Goal: Information Seeking & Learning: Learn about a topic

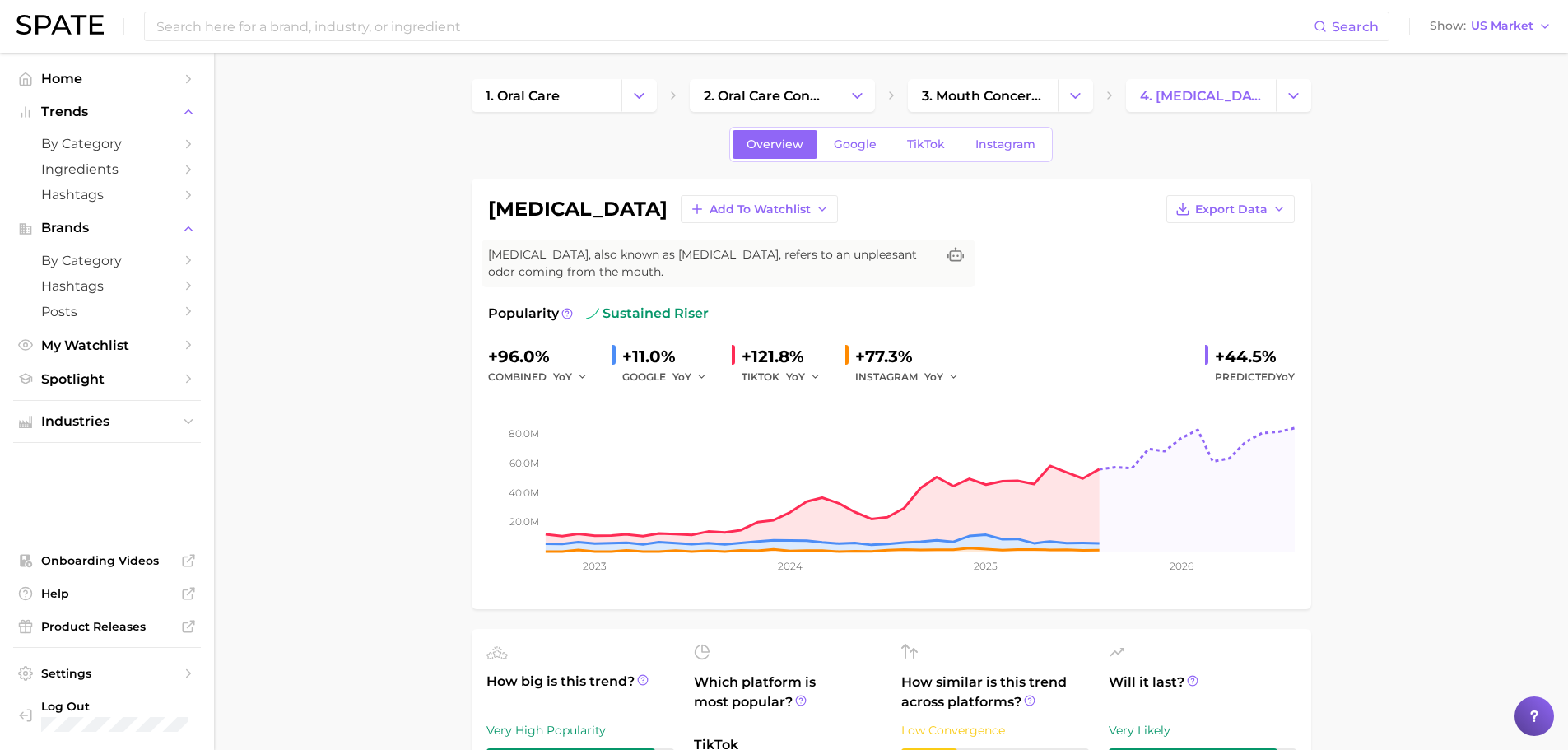
scroll to position [707, 0]
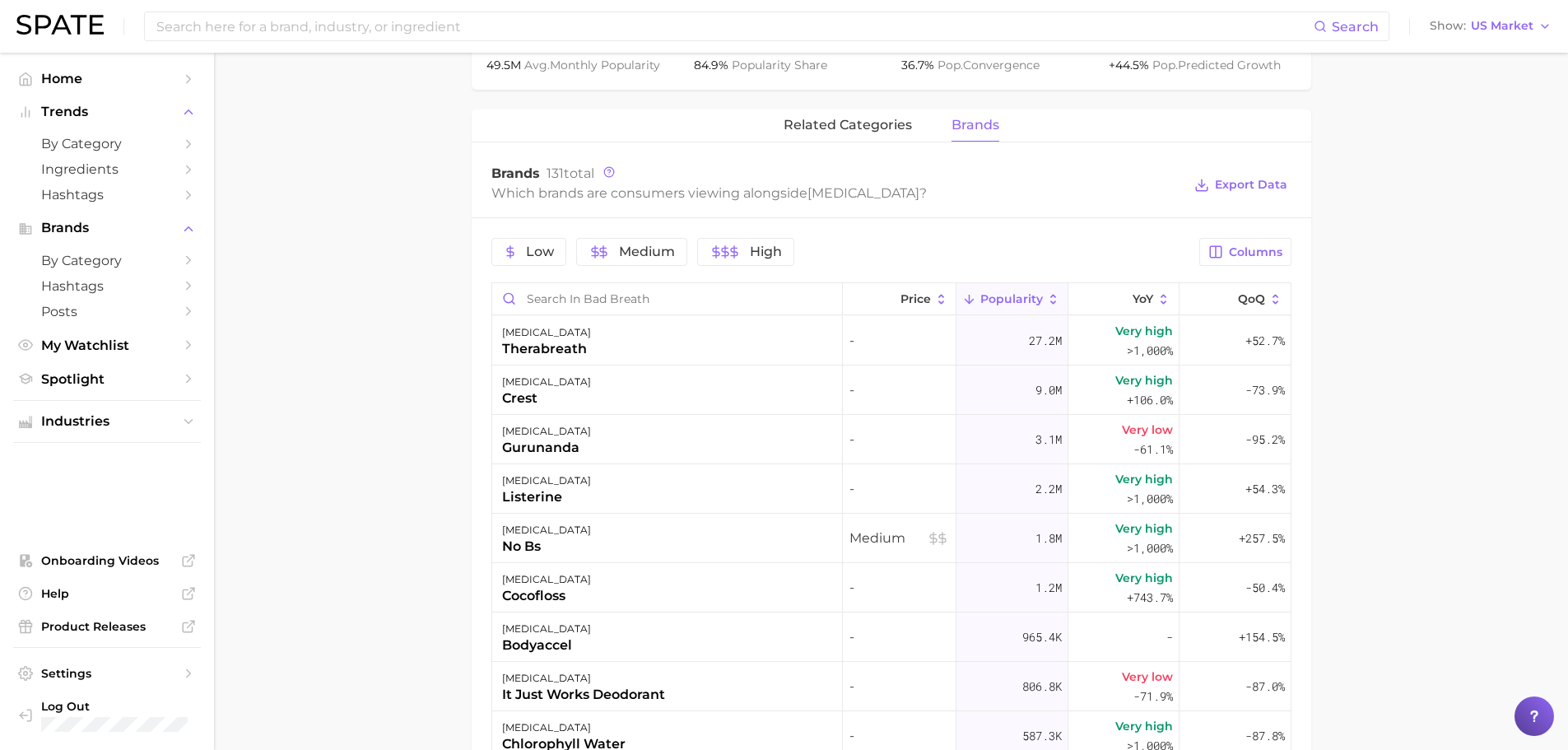
click at [1421, 677] on main "1. oral care 2. oral care concerns 3. mouth concerns 4. [MEDICAL_DATA] Overview…" at bounding box center [891, 239] width 1354 height 1788
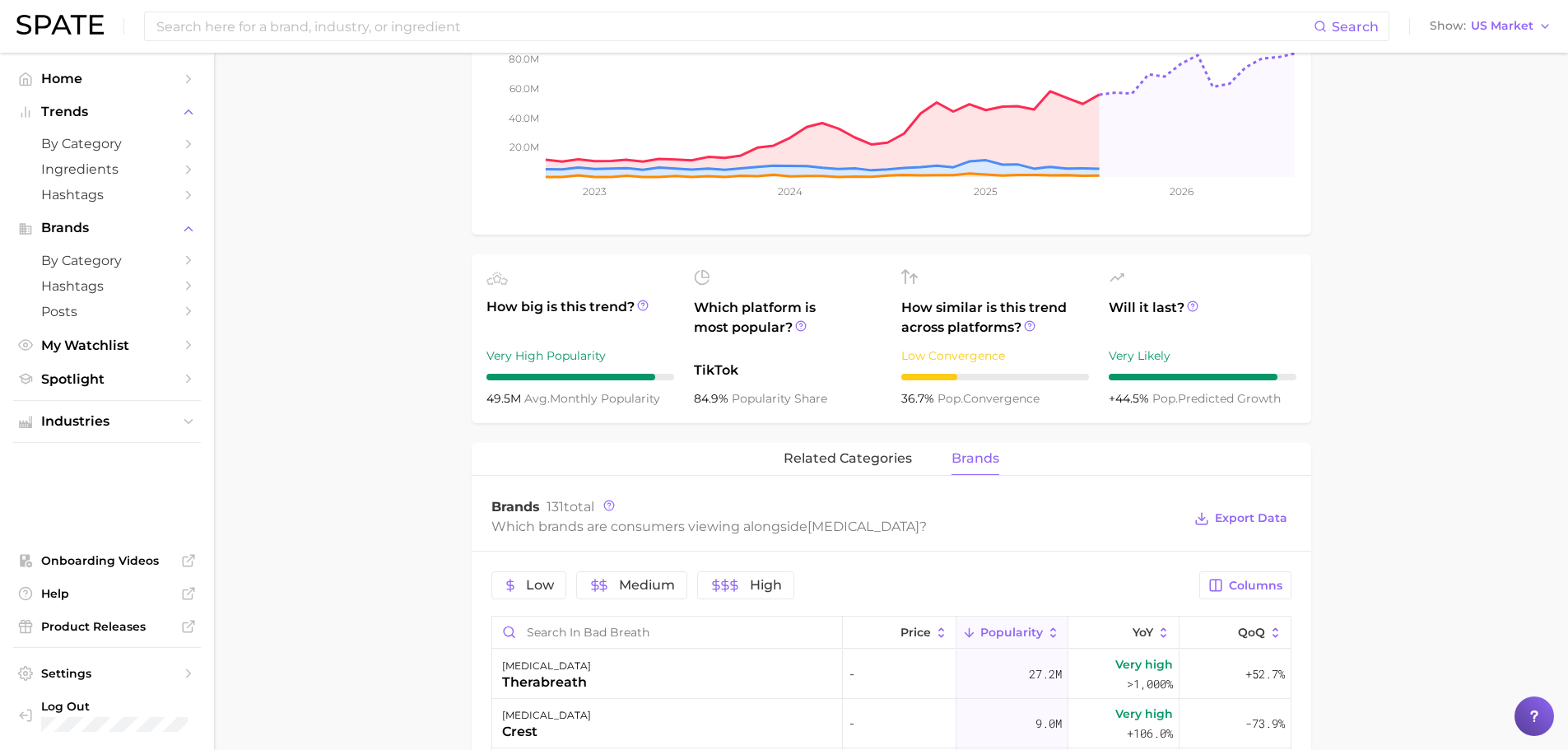
scroll to position [319, 0]
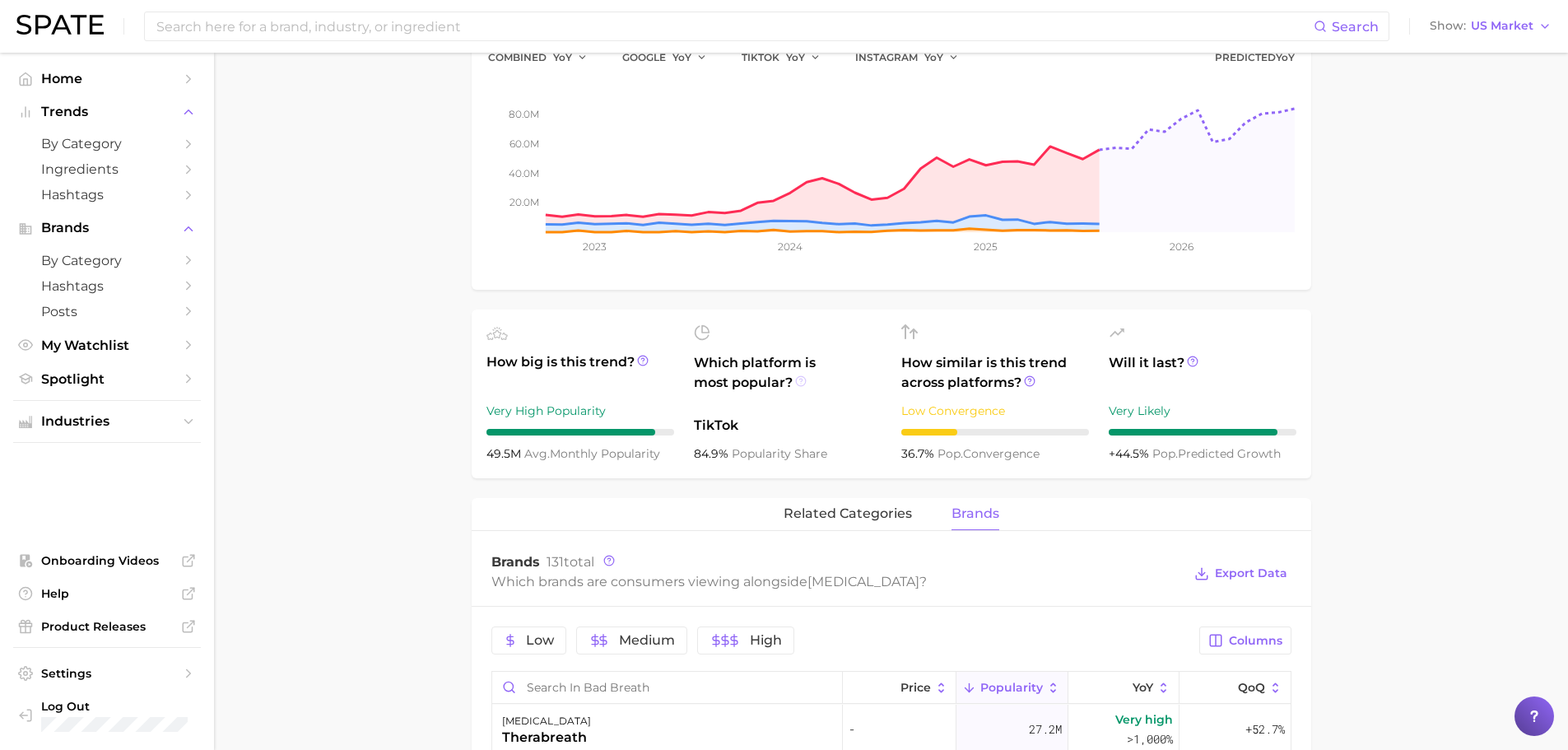
click at [799, 379] on icon at bounding box center [801, 381] width 12 height 12
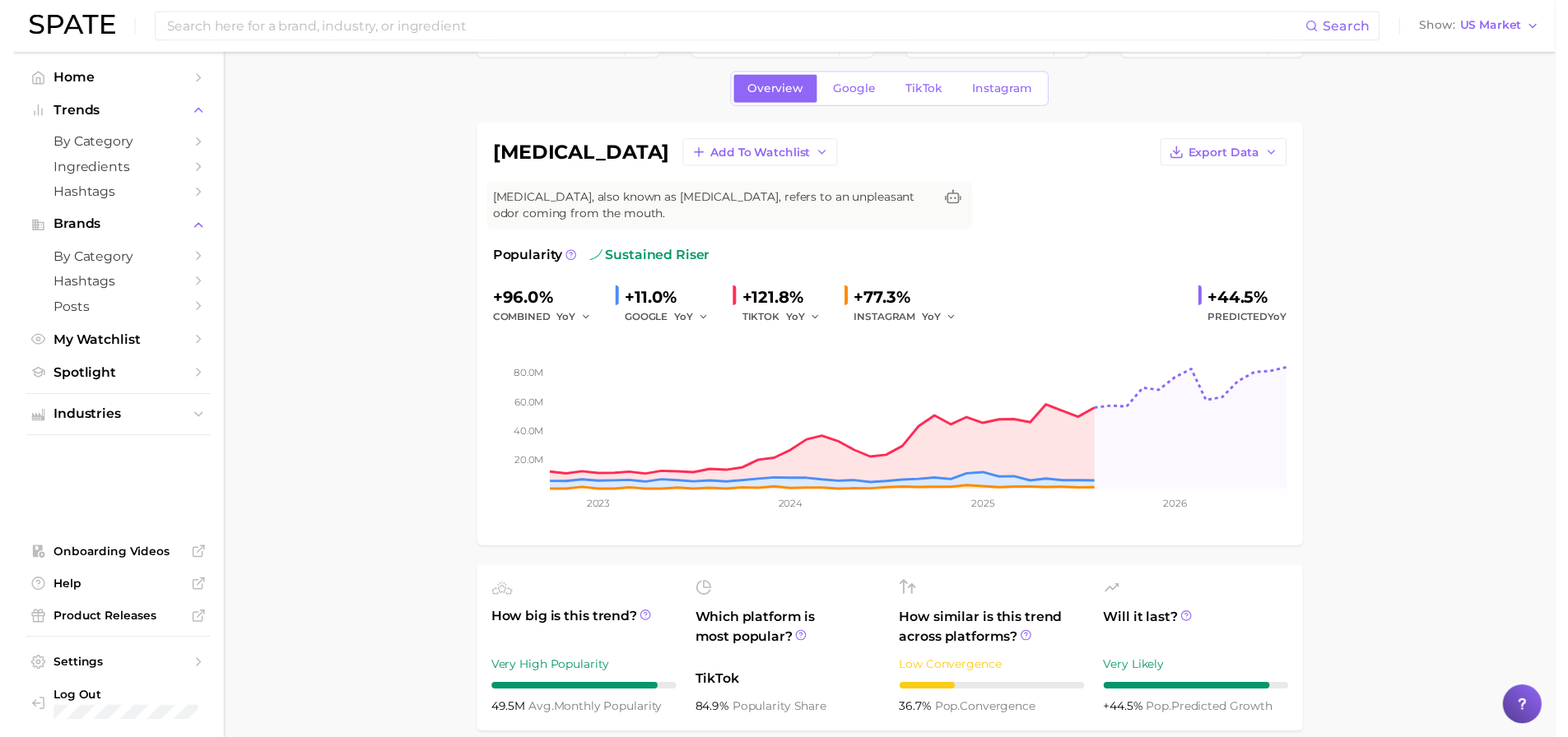
scroll to position [0, 0]
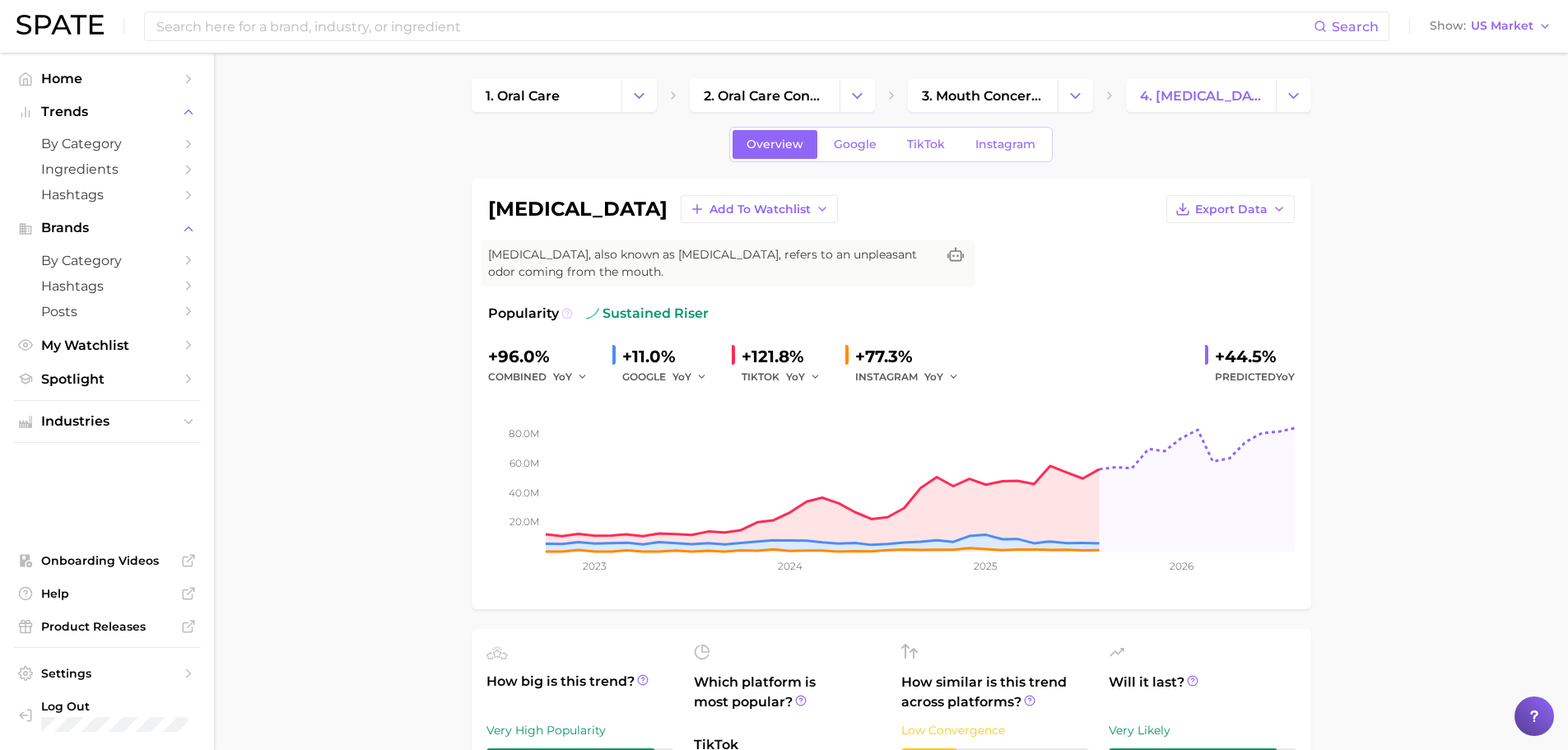
click at [569, 315] on icon at bounding box center [567, 314] width 12 height 12
click at [566, 312] on icon at bounding box center [567, 312] width 2 height 3
click at [533, 376] on div "combined YoY" at bounding box center [543, 376] width 111 height 20
click at [564, 306] on button at bounding box center [567, 313] width 12 height 20
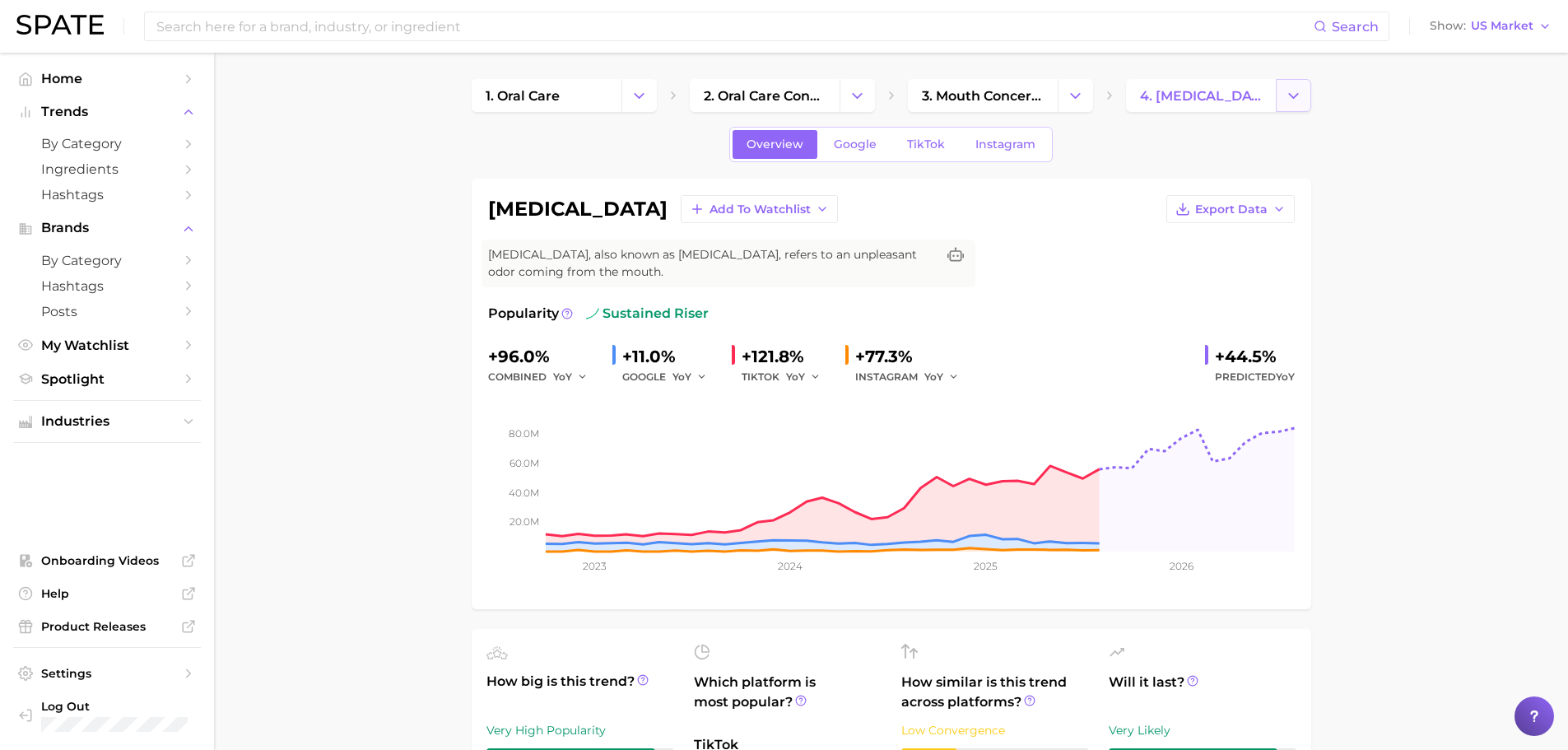
click at [1305, 99] on button "Change Category" at bounding box center [1293, 95] width 36 height 33
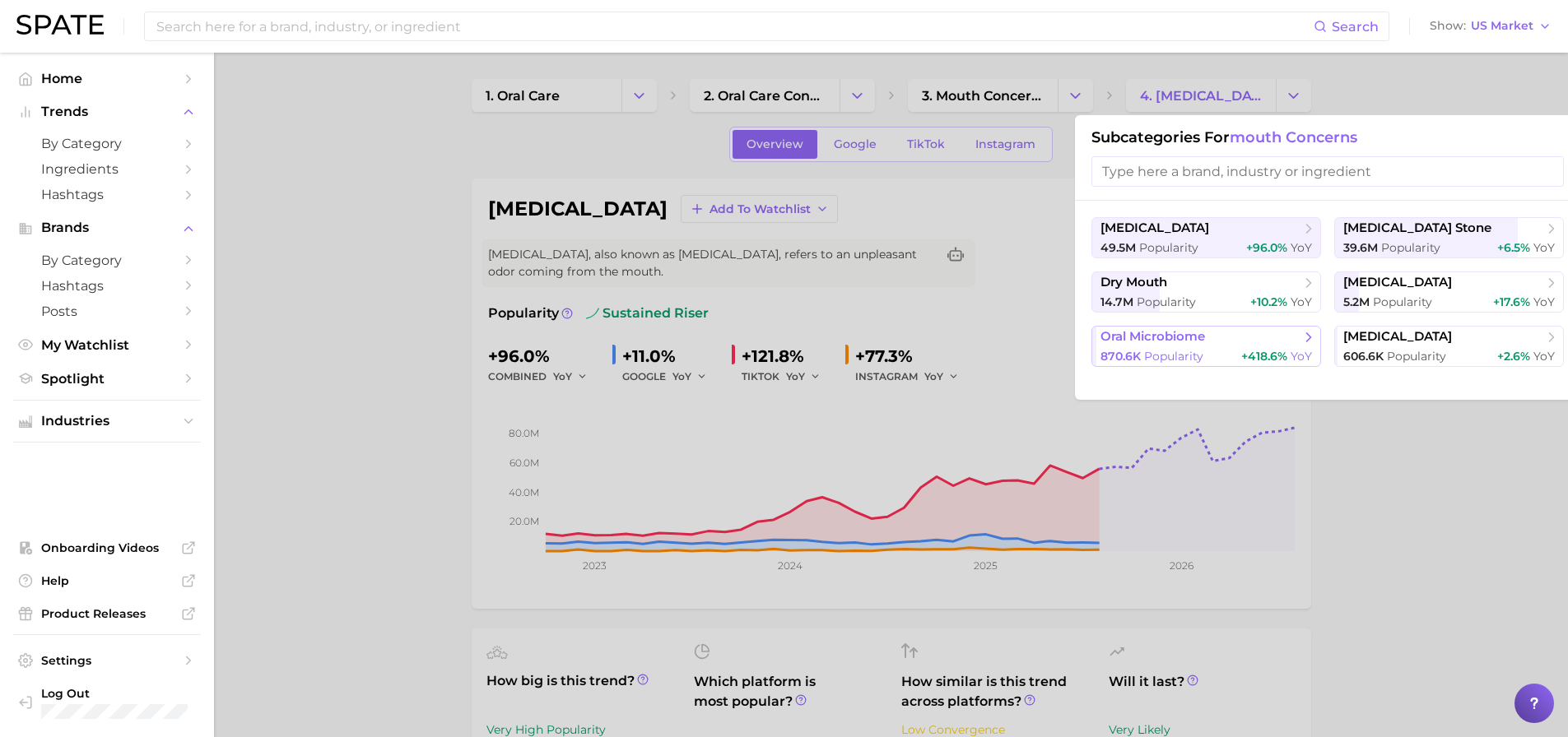
click at [1226, 354] on div "870.6k Popularity +418.6% YoY" at bounding box center [1205, 357] width 211 height 16
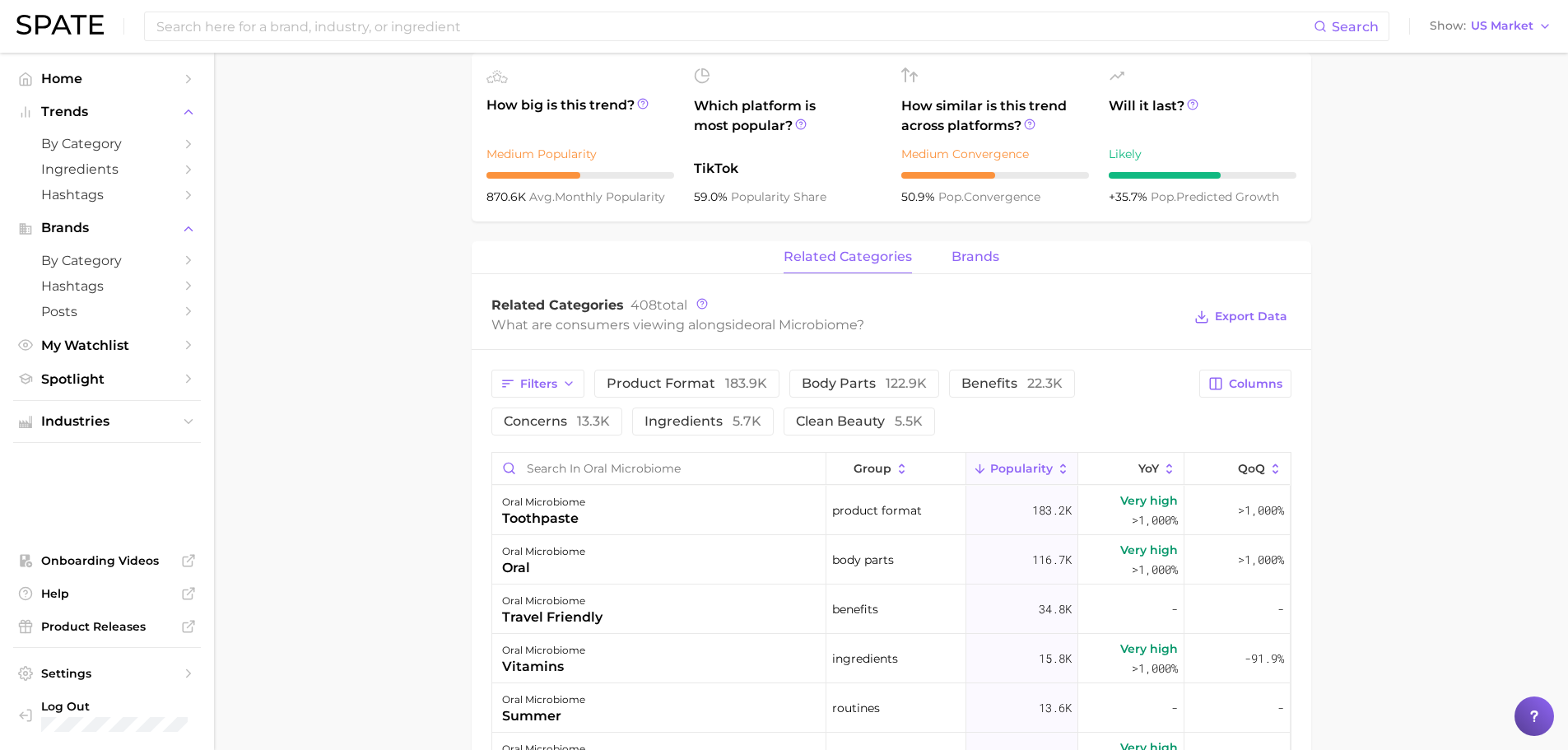
click at [959, 256] on span "brands" at bounding box center [975, 257] width 48 height 15
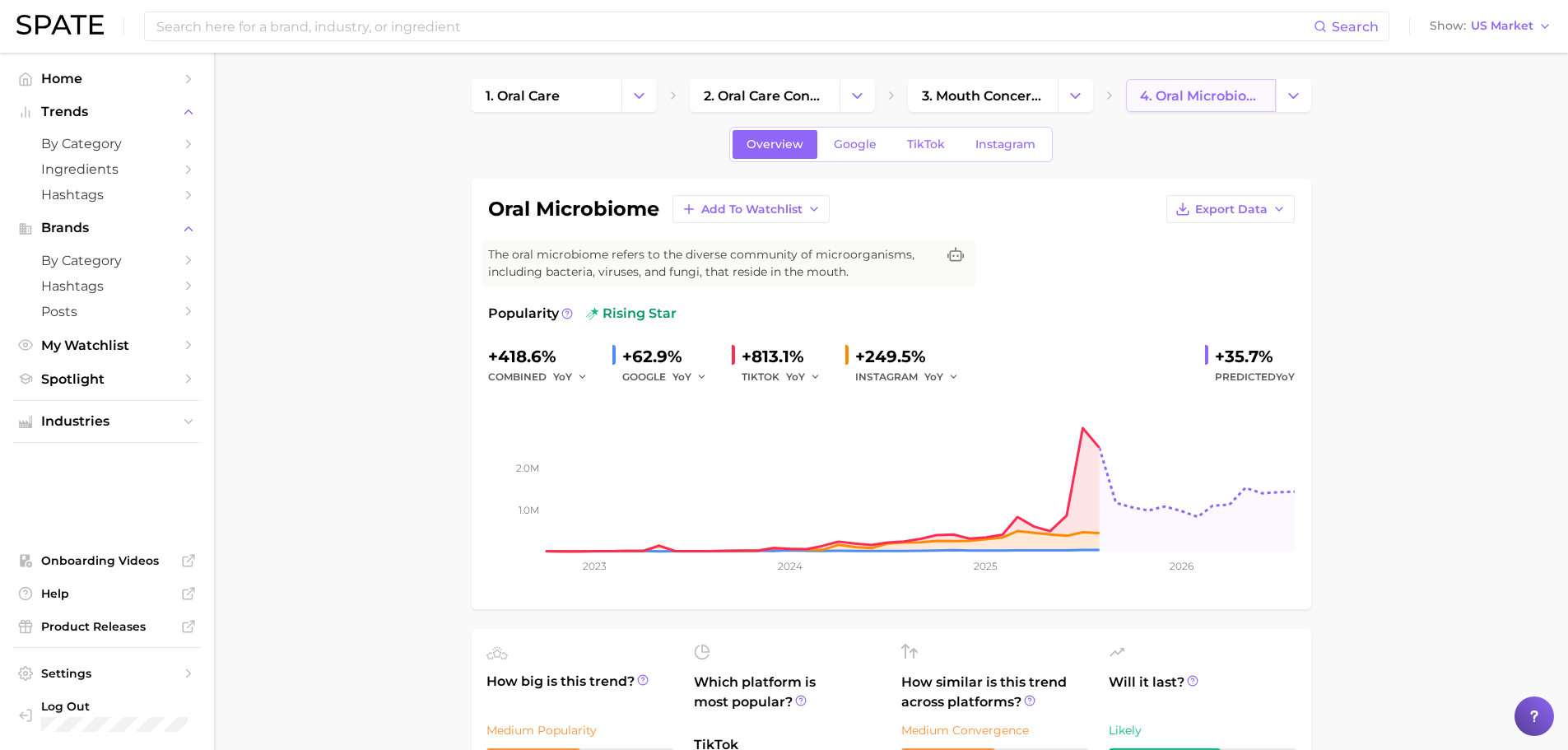
click at [1255, 101] on span "4. oral microbiome" at bounding box center [1200, 96] width 122 height 16
click at [1289, 93] on icon "Change Category" at bounding box center [1292, 95] width 17 height 17
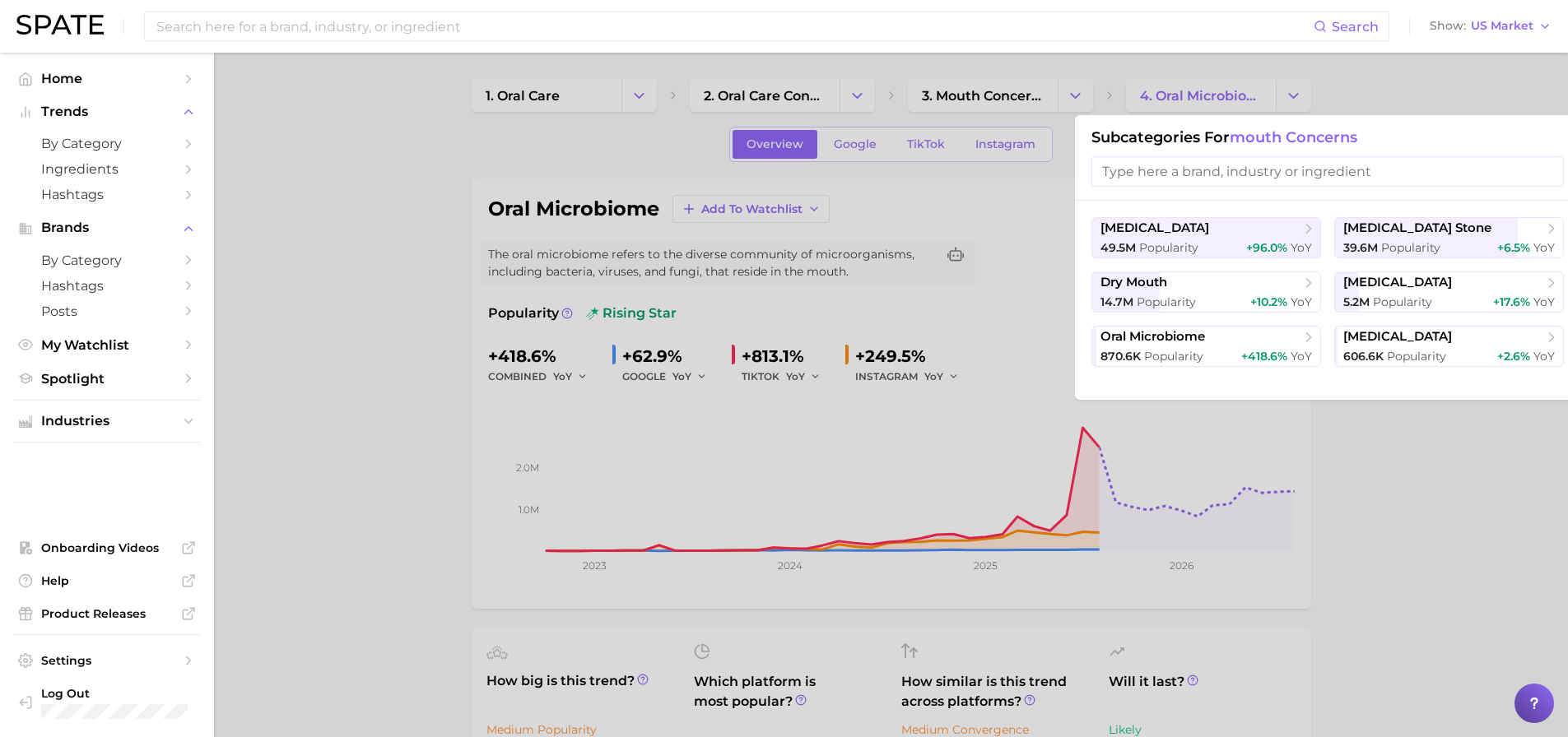
click at [1298, 172] on input "search" at bounding box center [1327, 171] width 473 height 31
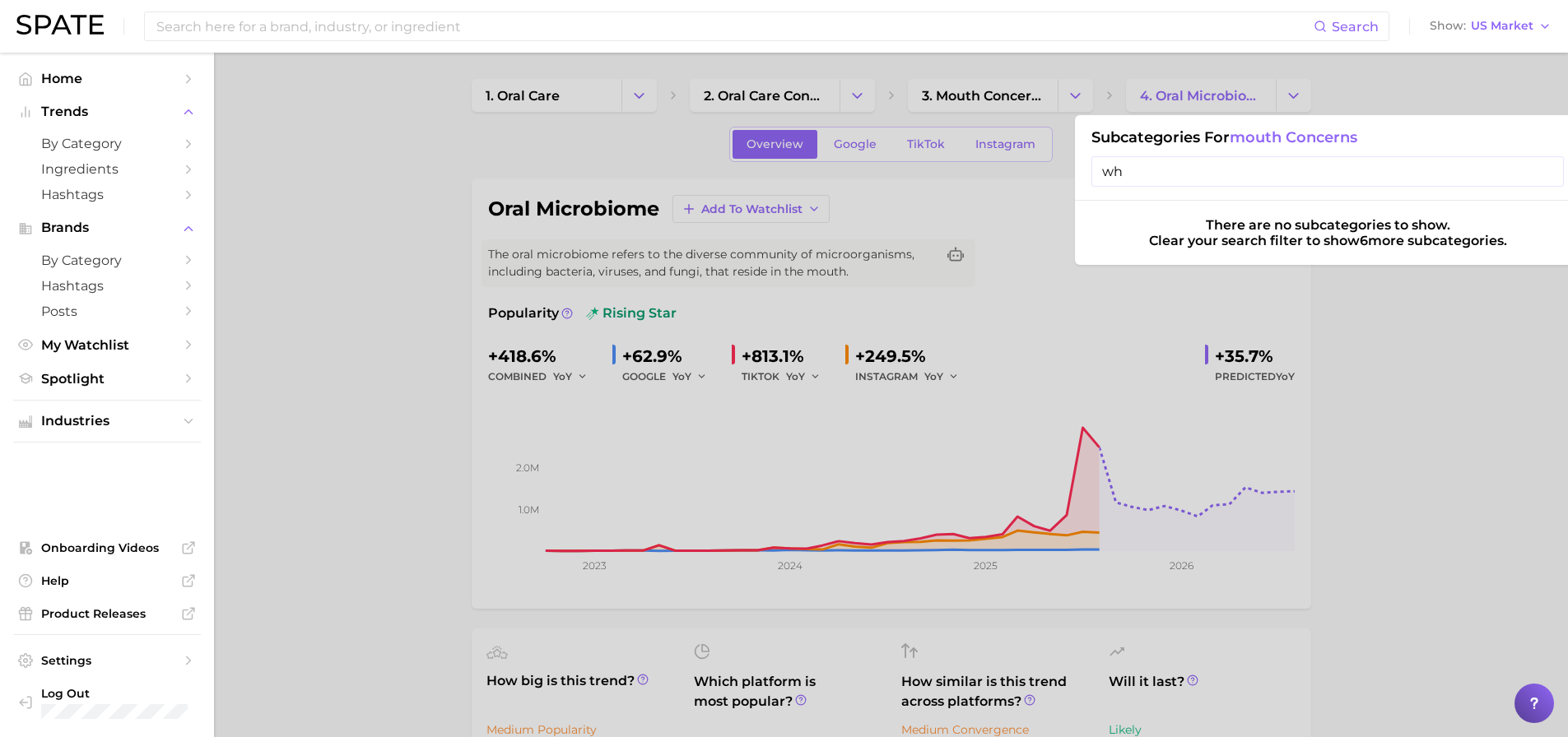
type input "w"
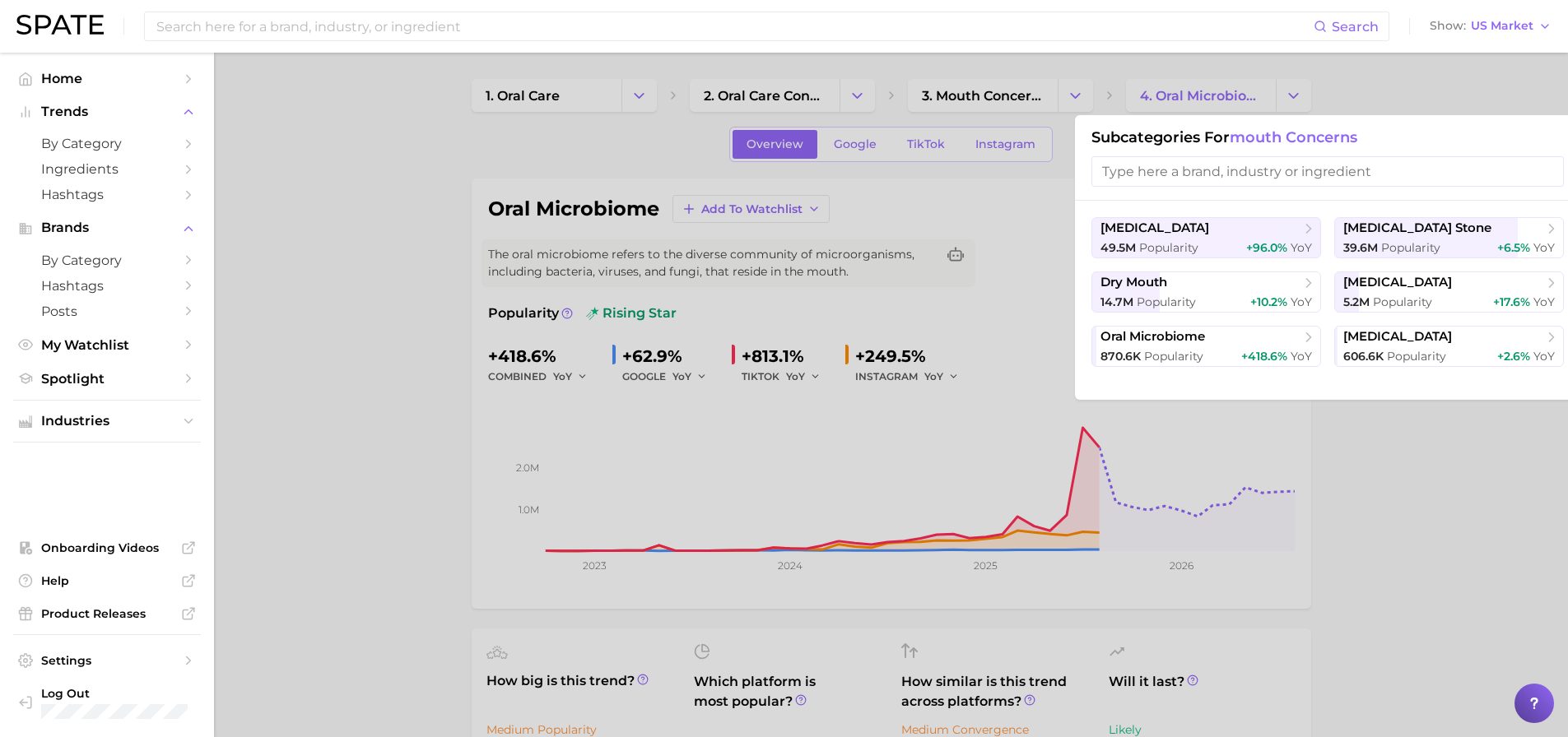
click at [1071, 92] on div at bounding box center [784, 368] width 1568 height 737
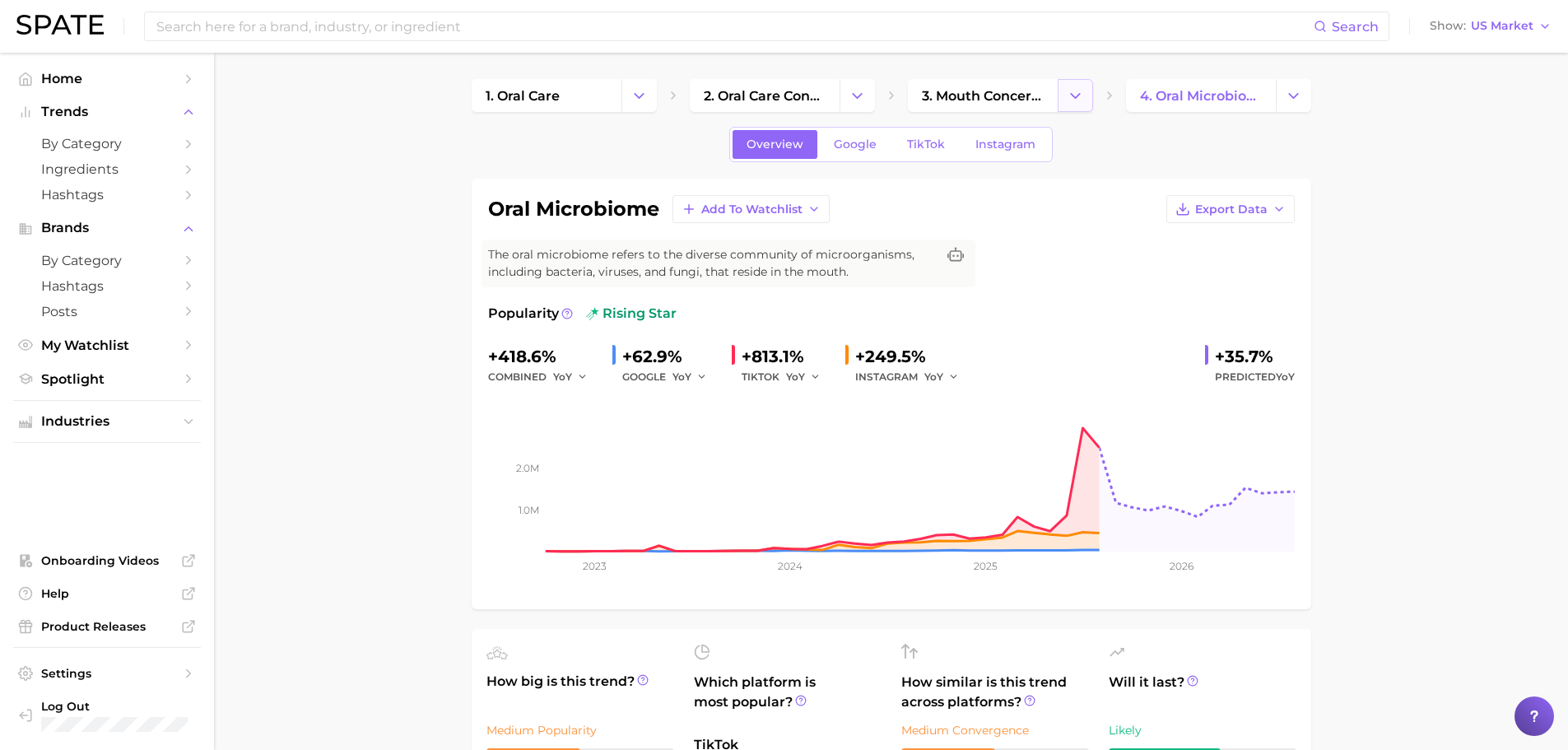
click at [1072, 92] on icon "Change Category" at bounding box center [1074, 95] width 17 height 17
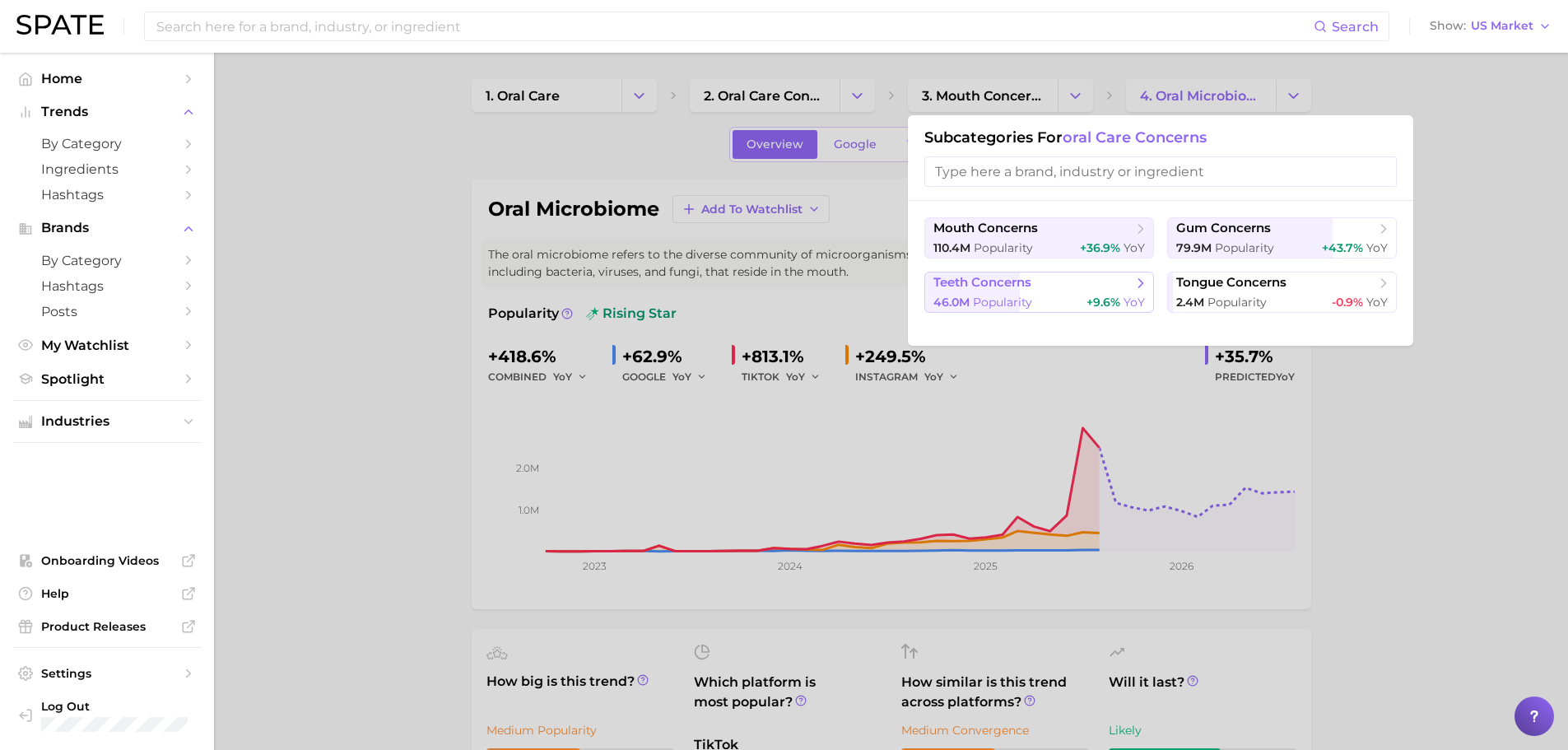
click at [1028, 286] on span "teeth concerns" at bounding box center [982, 282] width 98 height 16
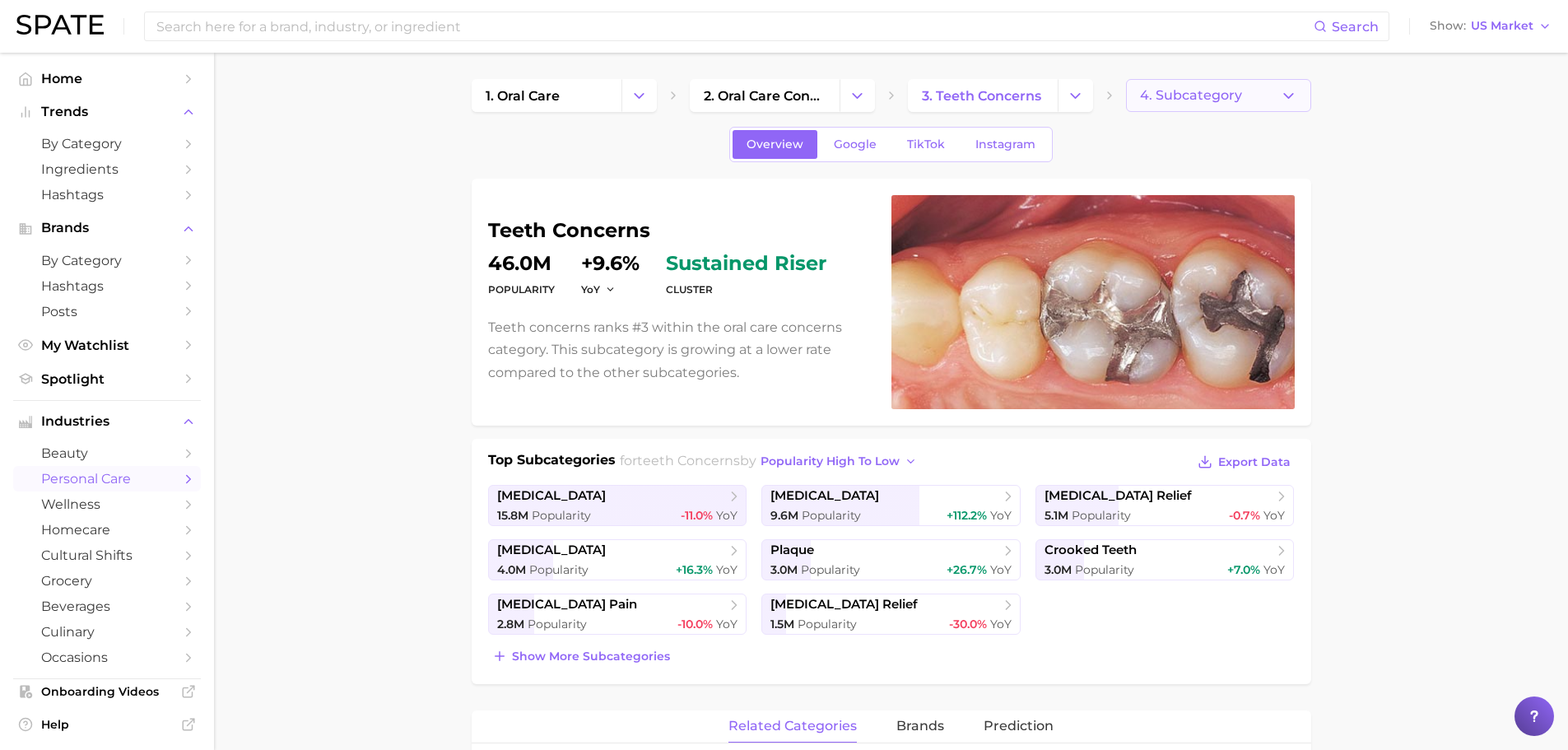
click at [1284, 98] on icon "button" at bounding box center [1288, 95] width 17 height 17
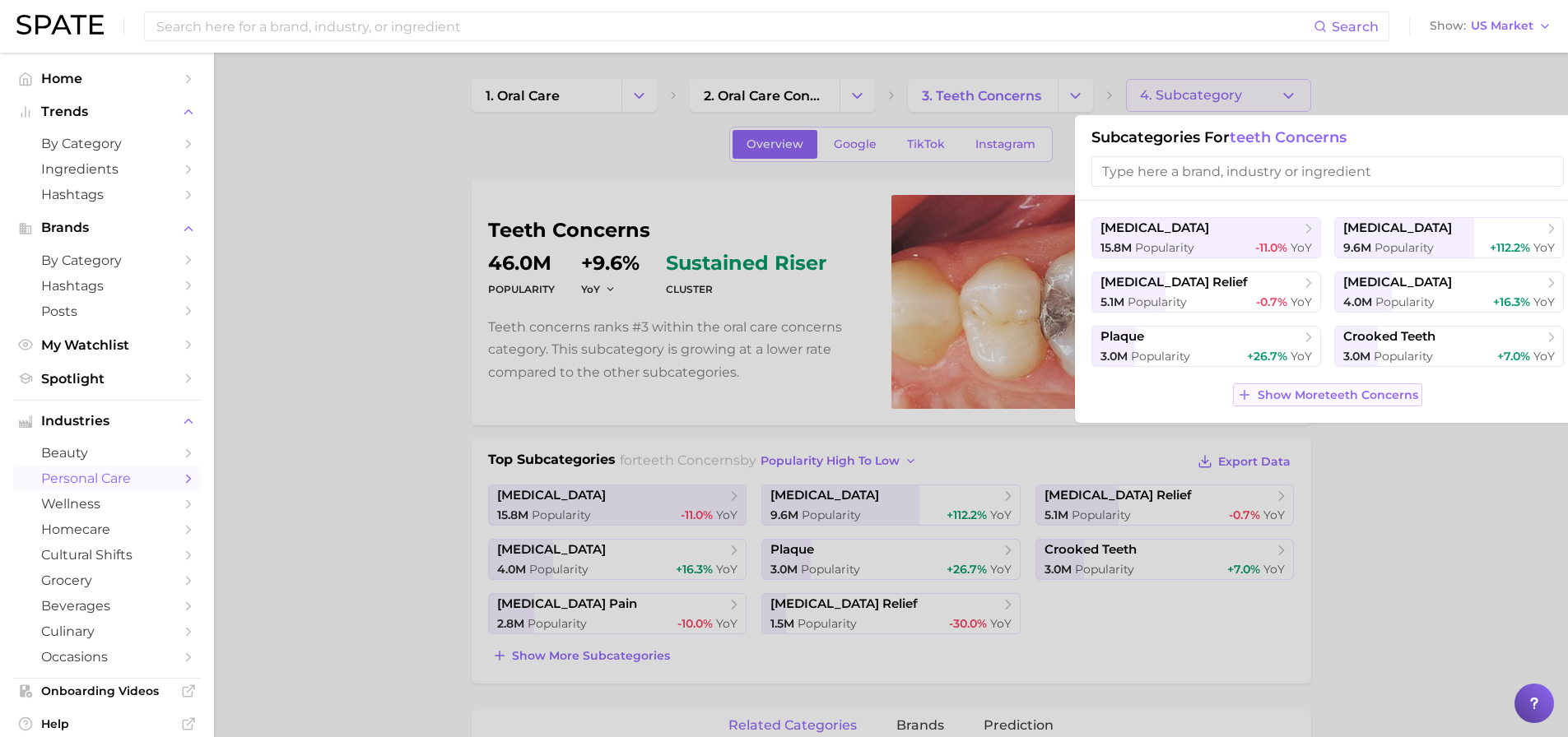
click at [1321, 393] on span "Show More teeth concerns" at bounding box center [1338, 395] width 161 height 14
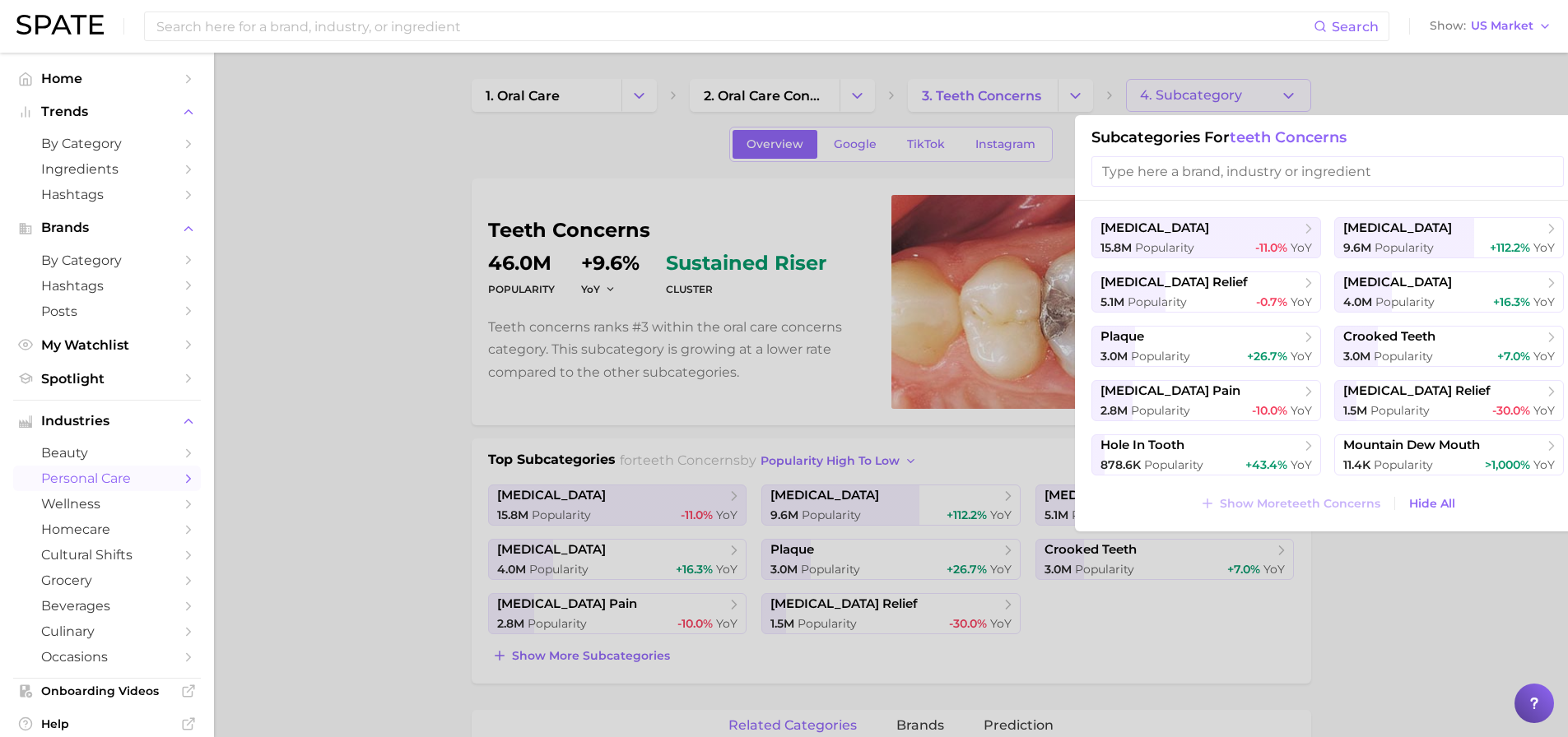
click at [1344, 569] on div at bounding box center [784, 368] width 1568 height 737
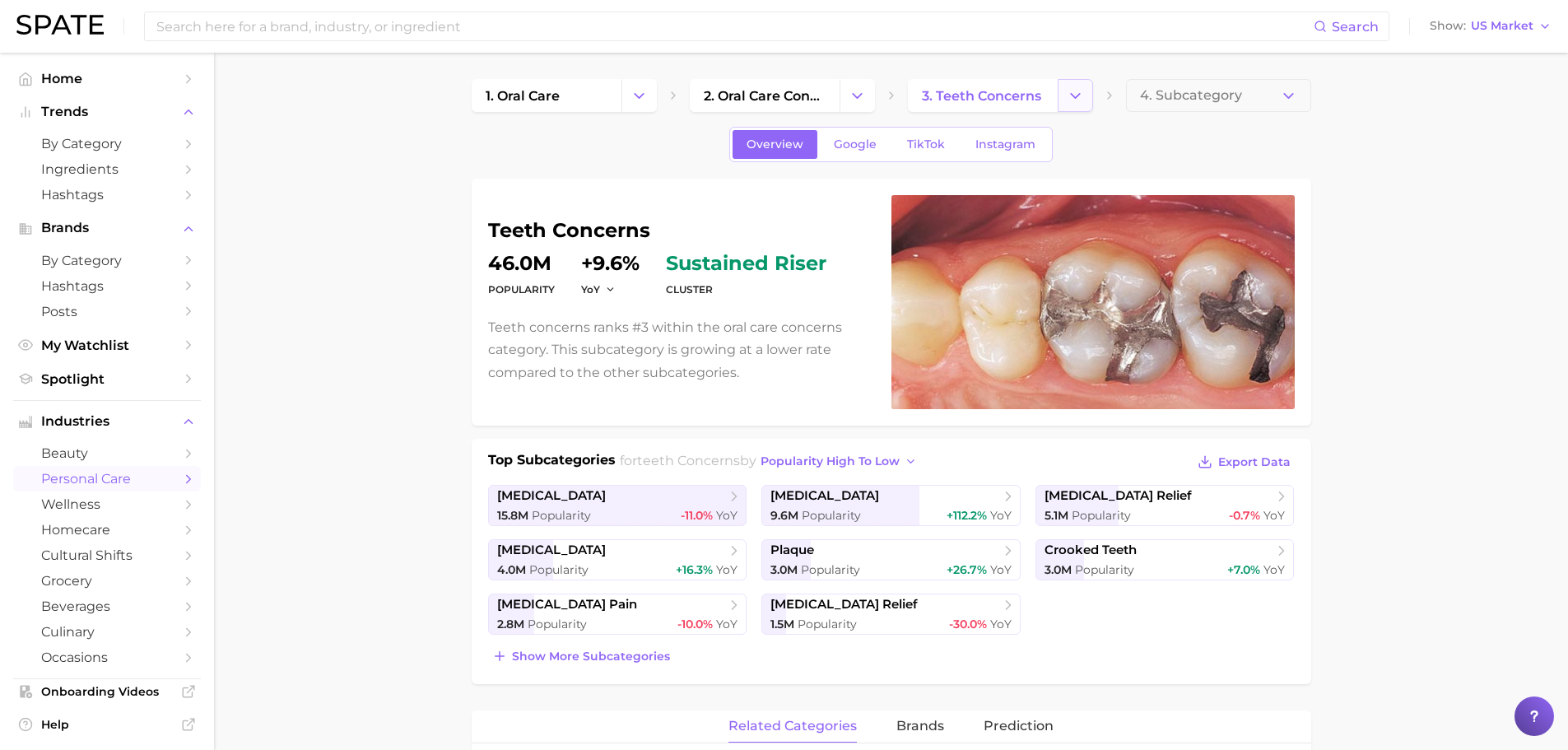
click at [1058, 83] on button "Change Category" at bounding box center [1075, 95] width 36 height 33
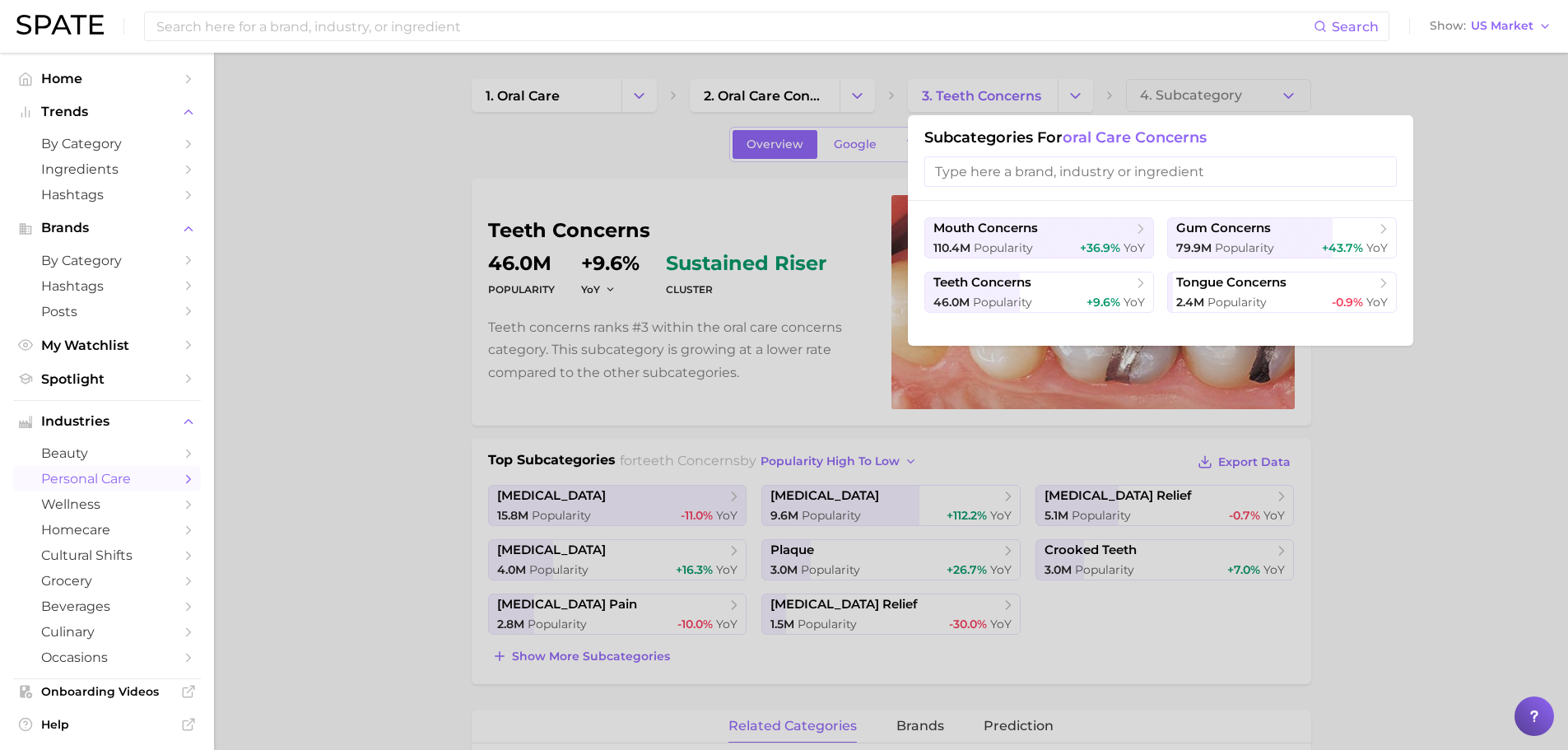
click at [1188, 81] on div at bounding box center [784, 375] width 1568 height 750
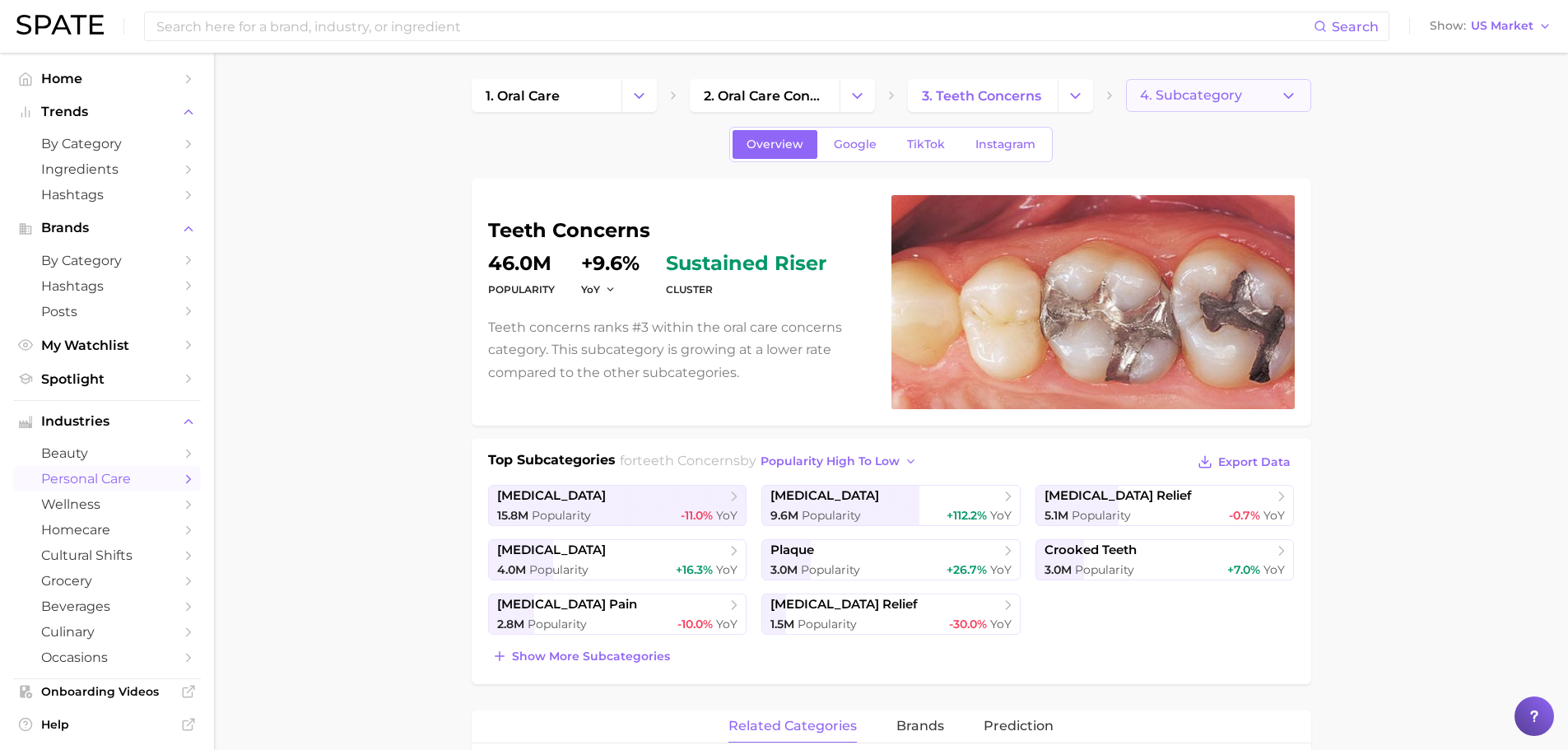
click at [1226, 94] on span "4. Subcategory" at bounding box center [1190, 95] width 102 height 15
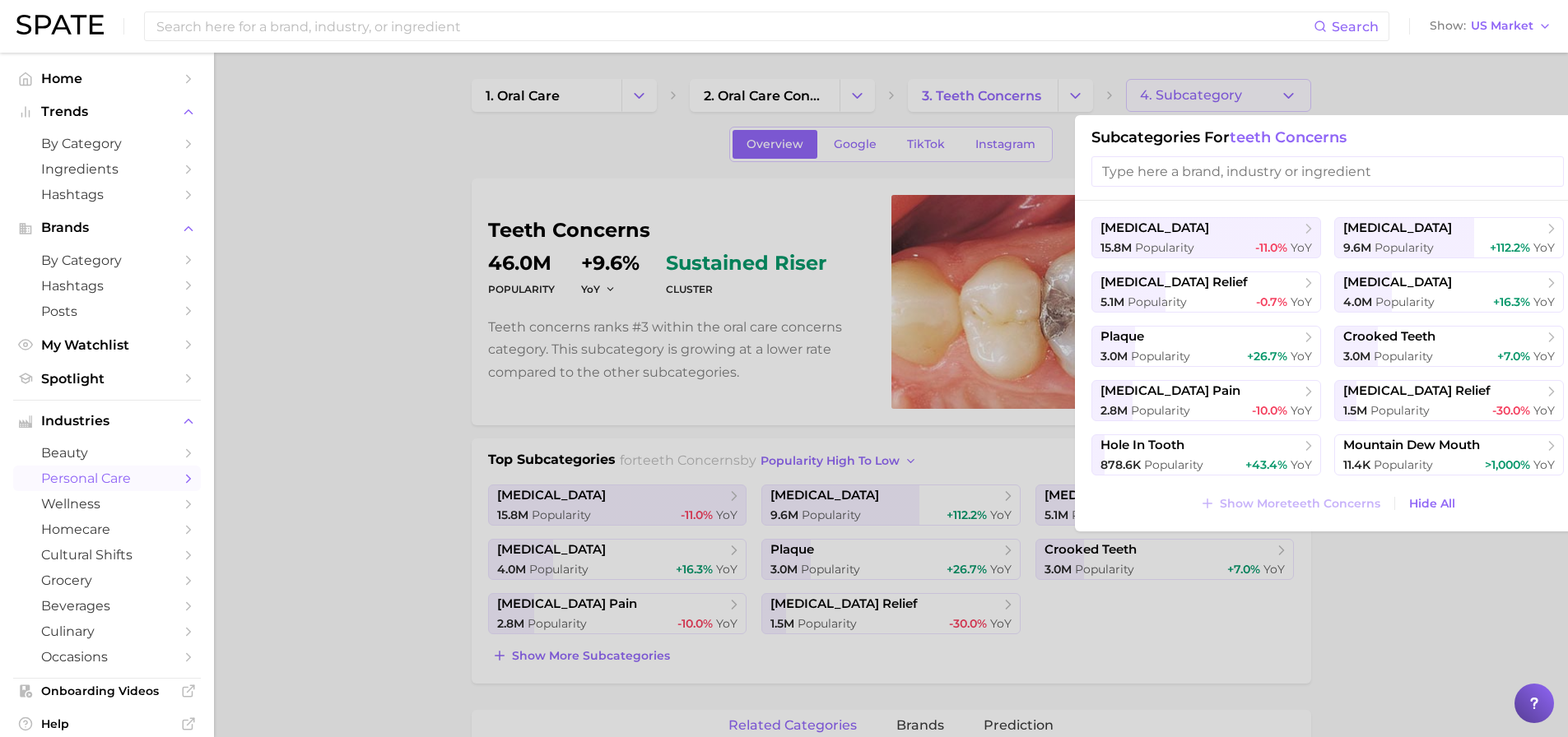
click at [824, 99] on div at bounding box center [784, 368] width 1568 height 737
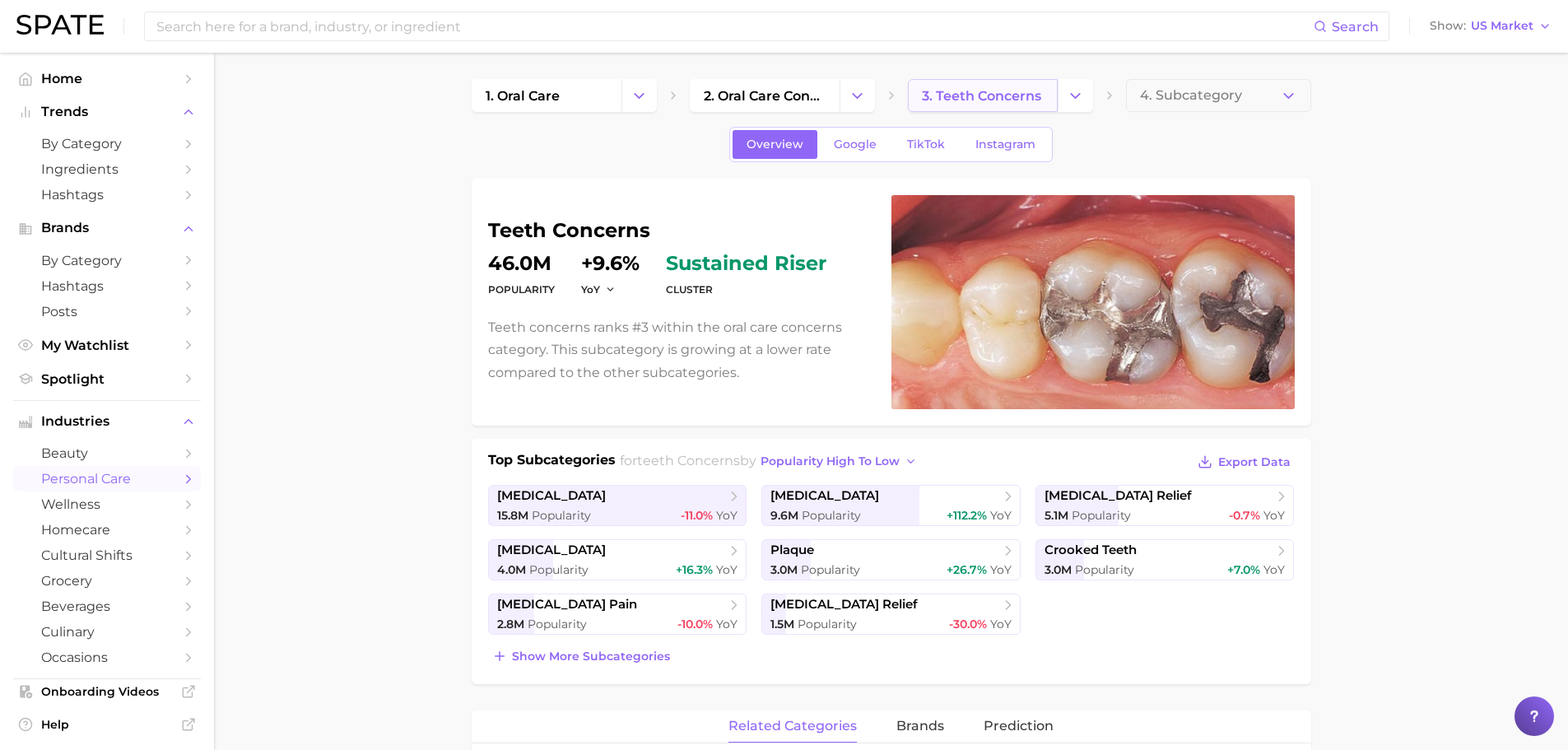
click at [978, 99] on span "3. teeth concerns" at bounding box center [981, 96] width 119 height 16
click at [1068, 104] on icon "Change Category" at bounding box center [1074, 95] width 17 height 17
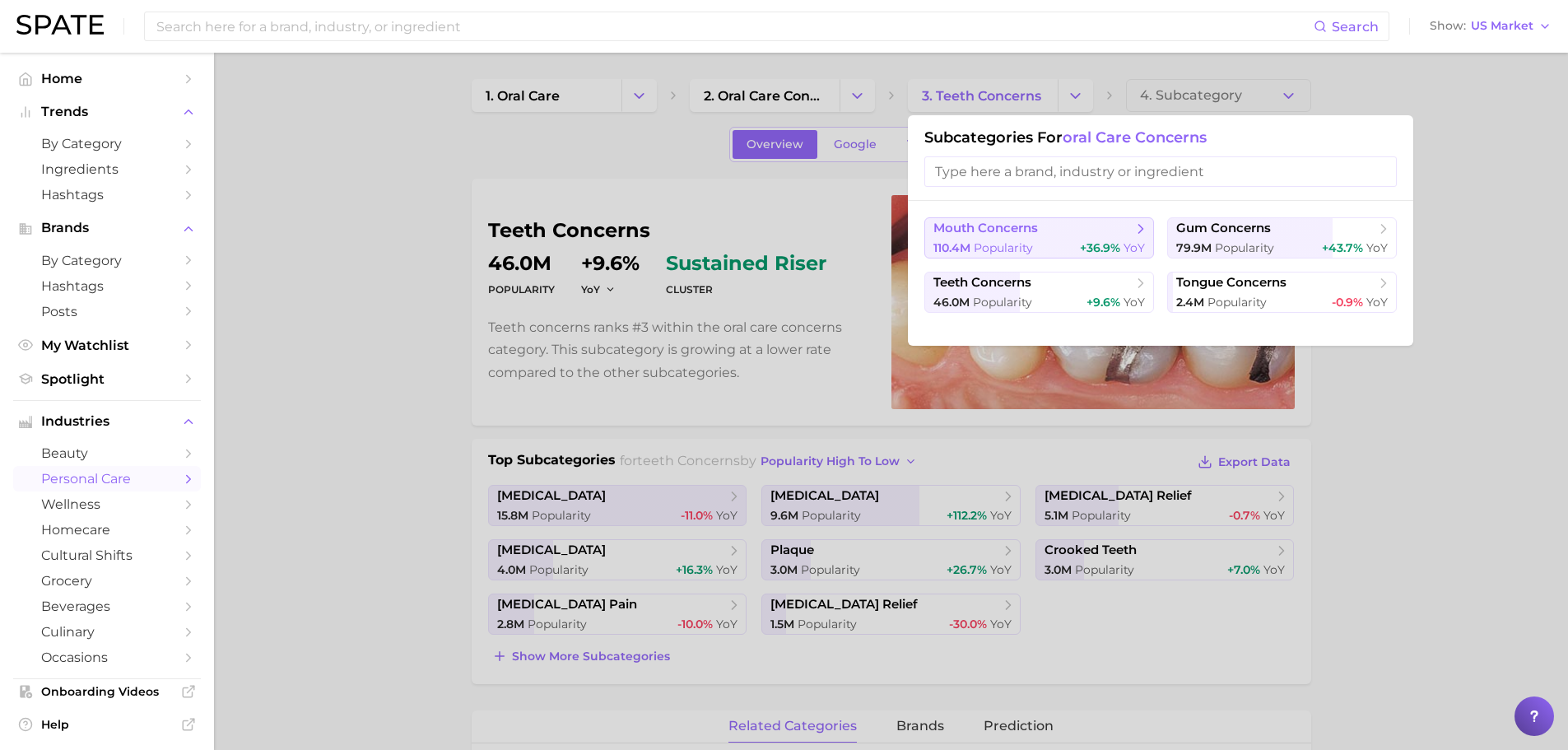
click at [982, 244] on span "Popularity" at bounding box center [1003, 247] width 59 height 15
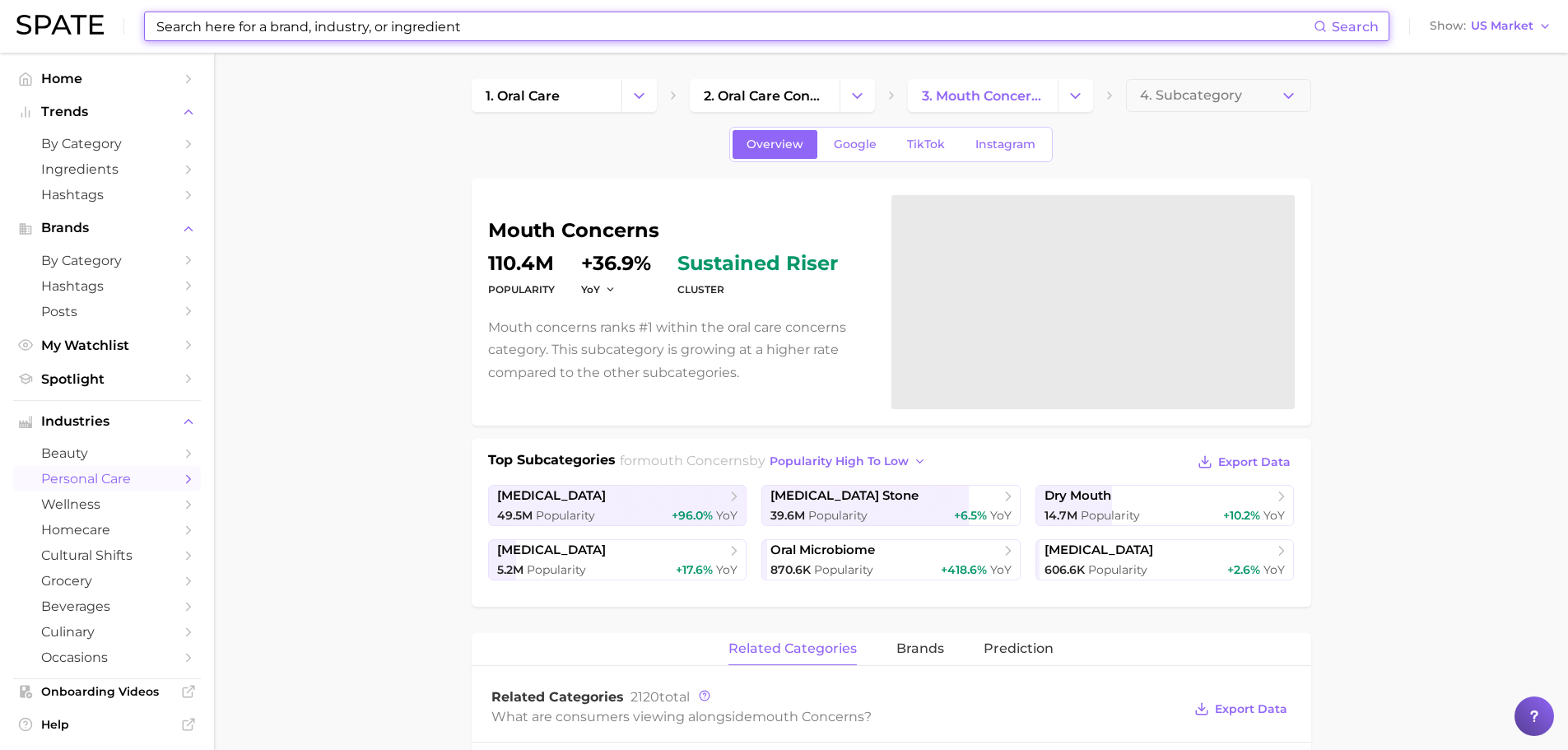
click at [854, 22] on input at bounding box center [733, 26] width 1159 height 28
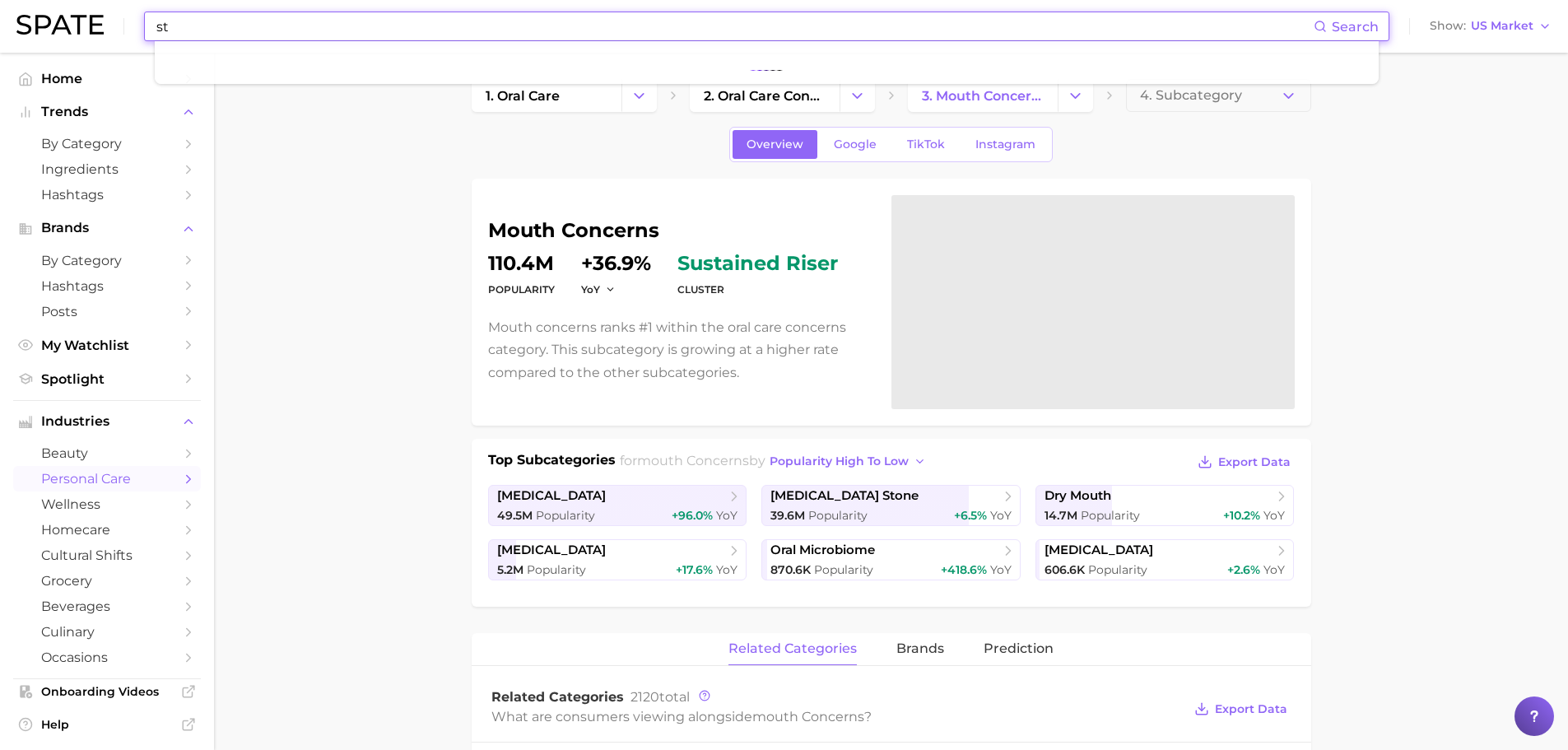
type input "s"
type input "w"
type input "[MEDICAL_DATA]"
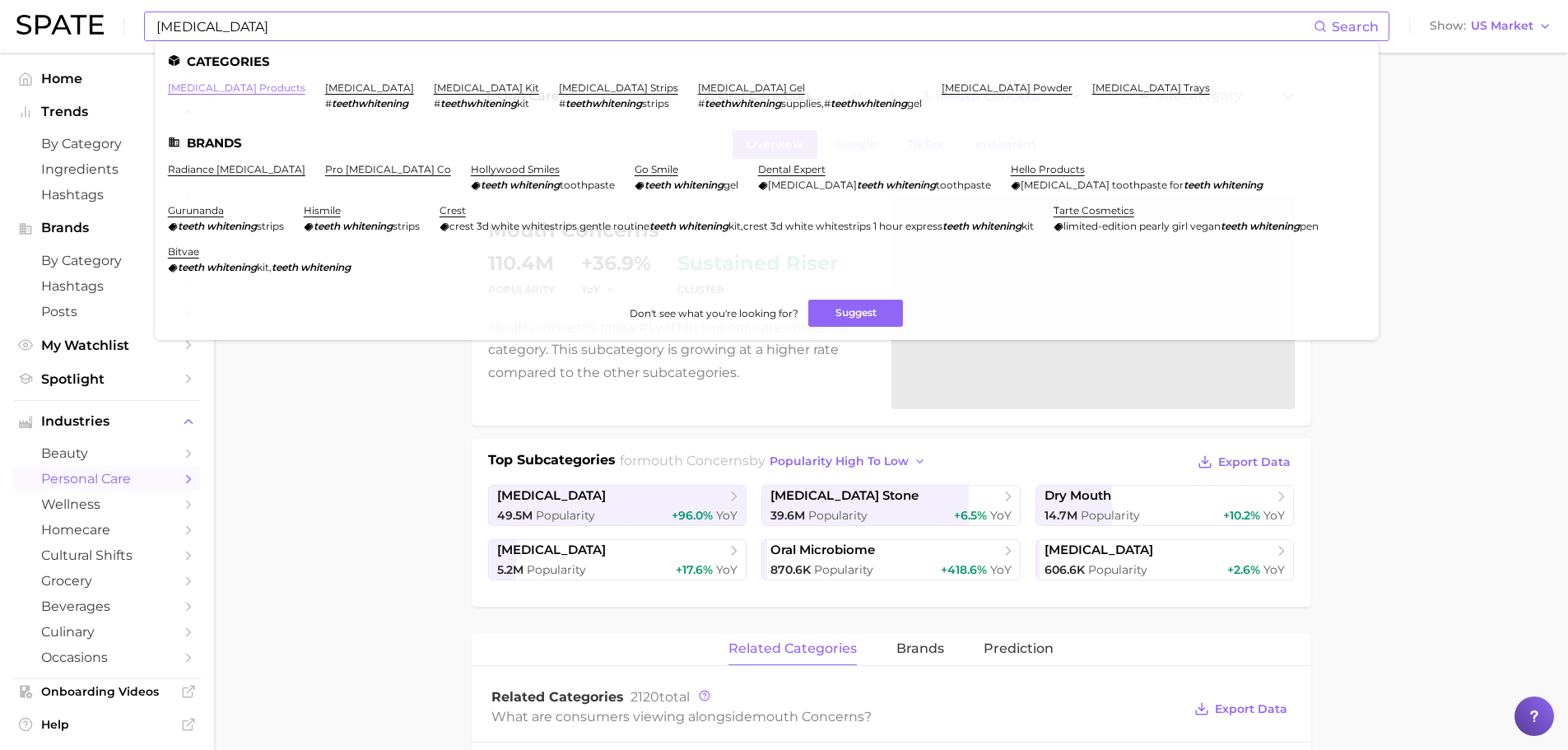
click at [257, 90] on link "[MEDICAL_DATA] products" at bounding box center [236, 87] width 138 height 12
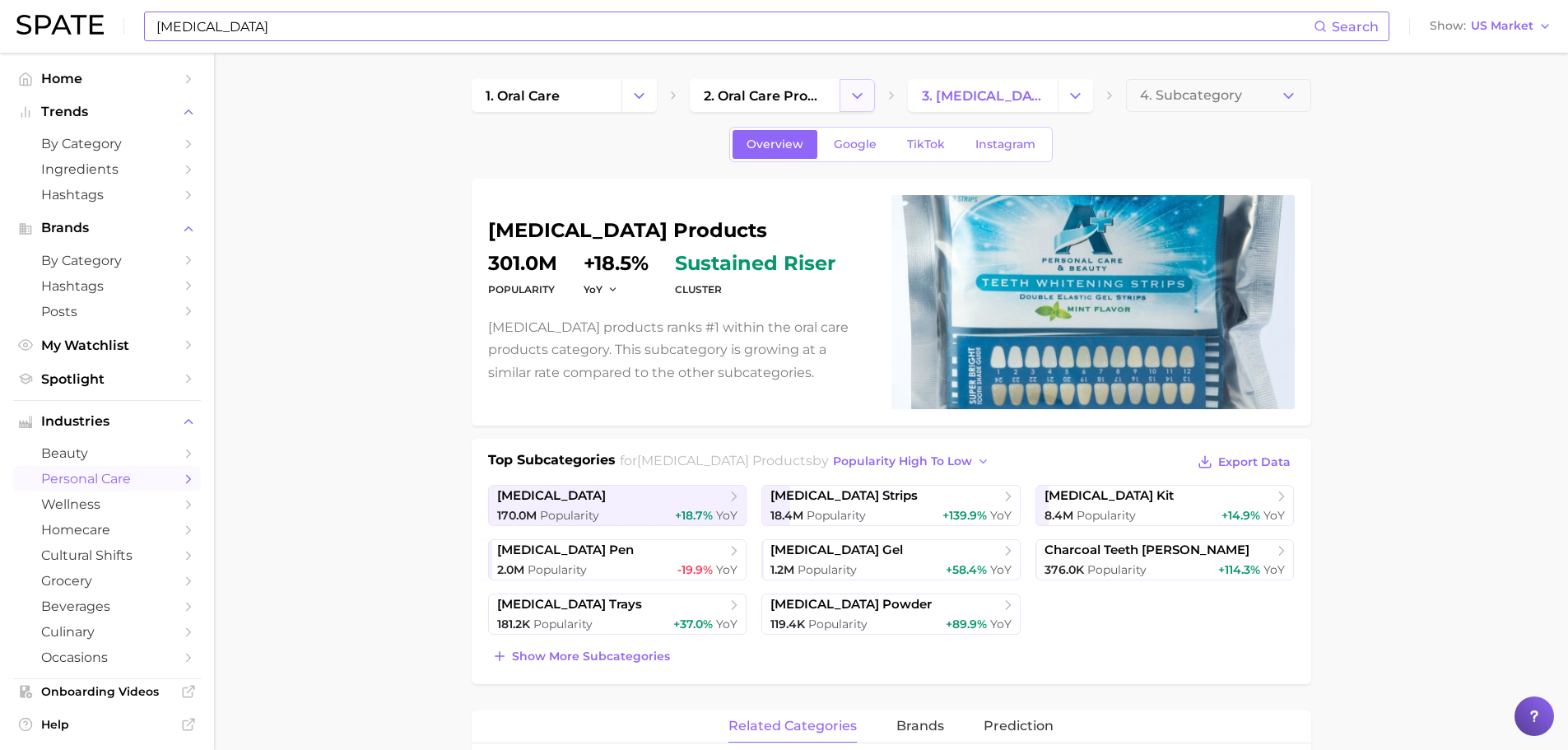
click at [859, 90] on icon "Change Category" at bounding box center [856, 95] width 17 height 17
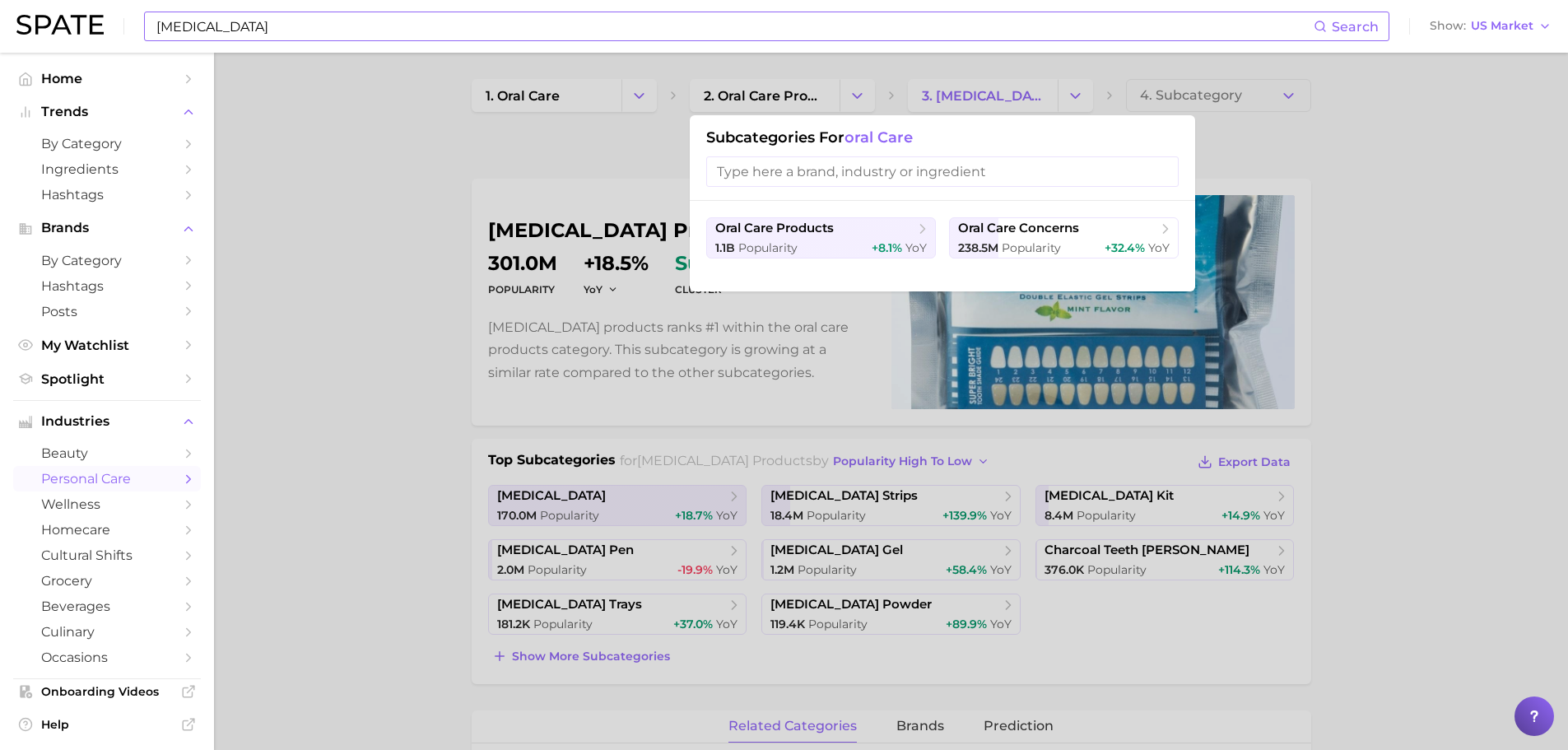
click at [1071, 69] on div at bounding box center [784, 375] width 1568 height 750
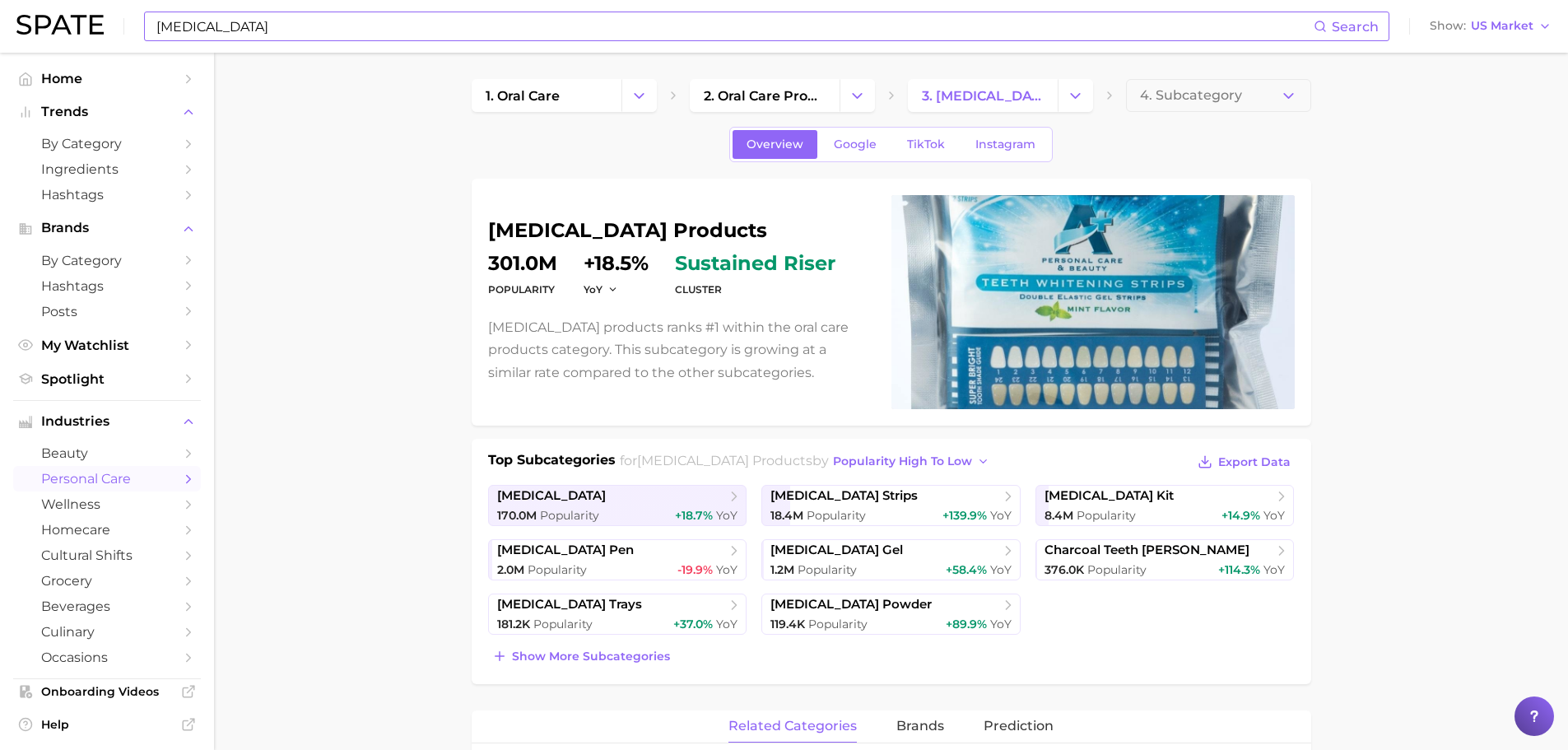
scroll to position [191, 0]
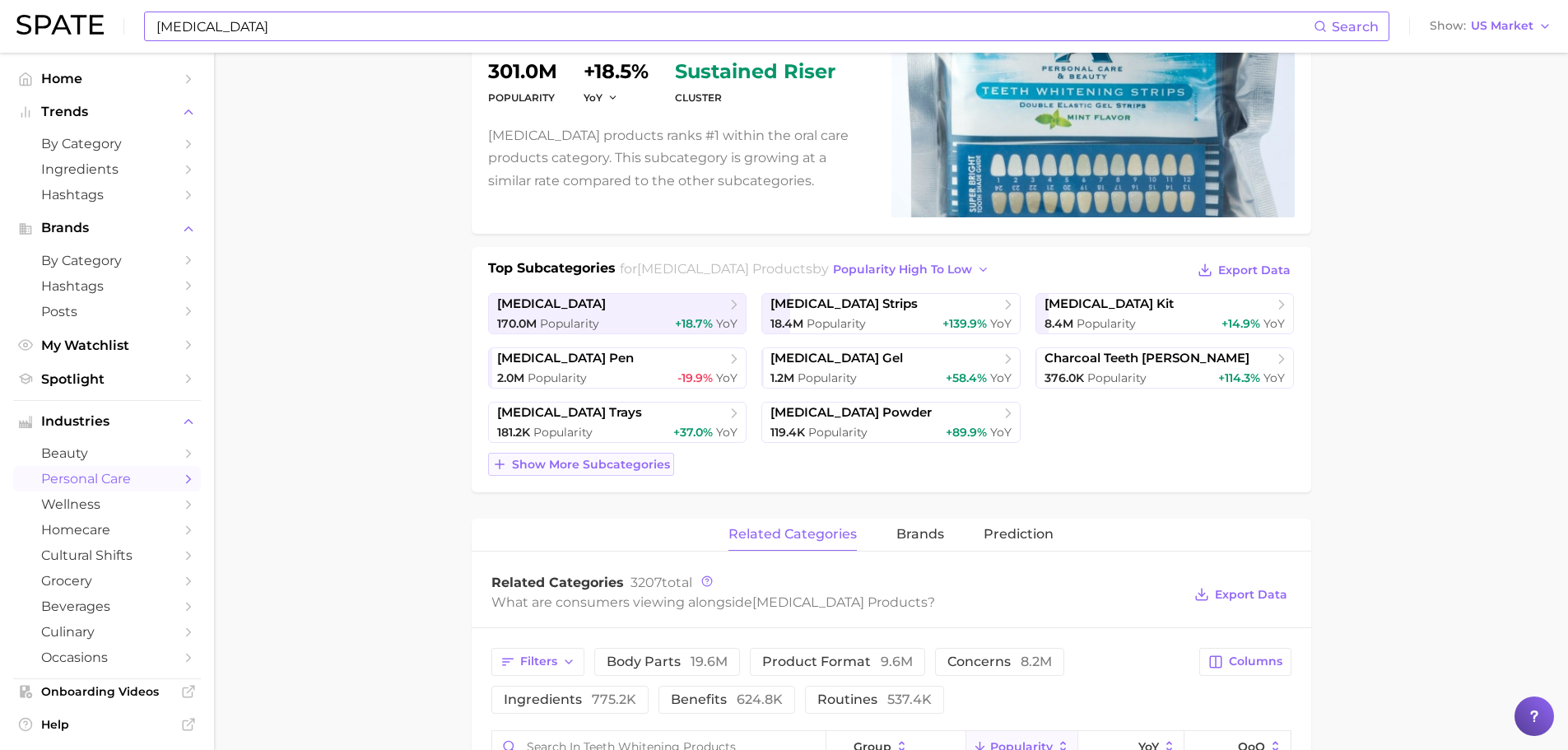
click at [615, 459] on span "Show more subcategories" at bounding box center [591, 465] width 158 height 14
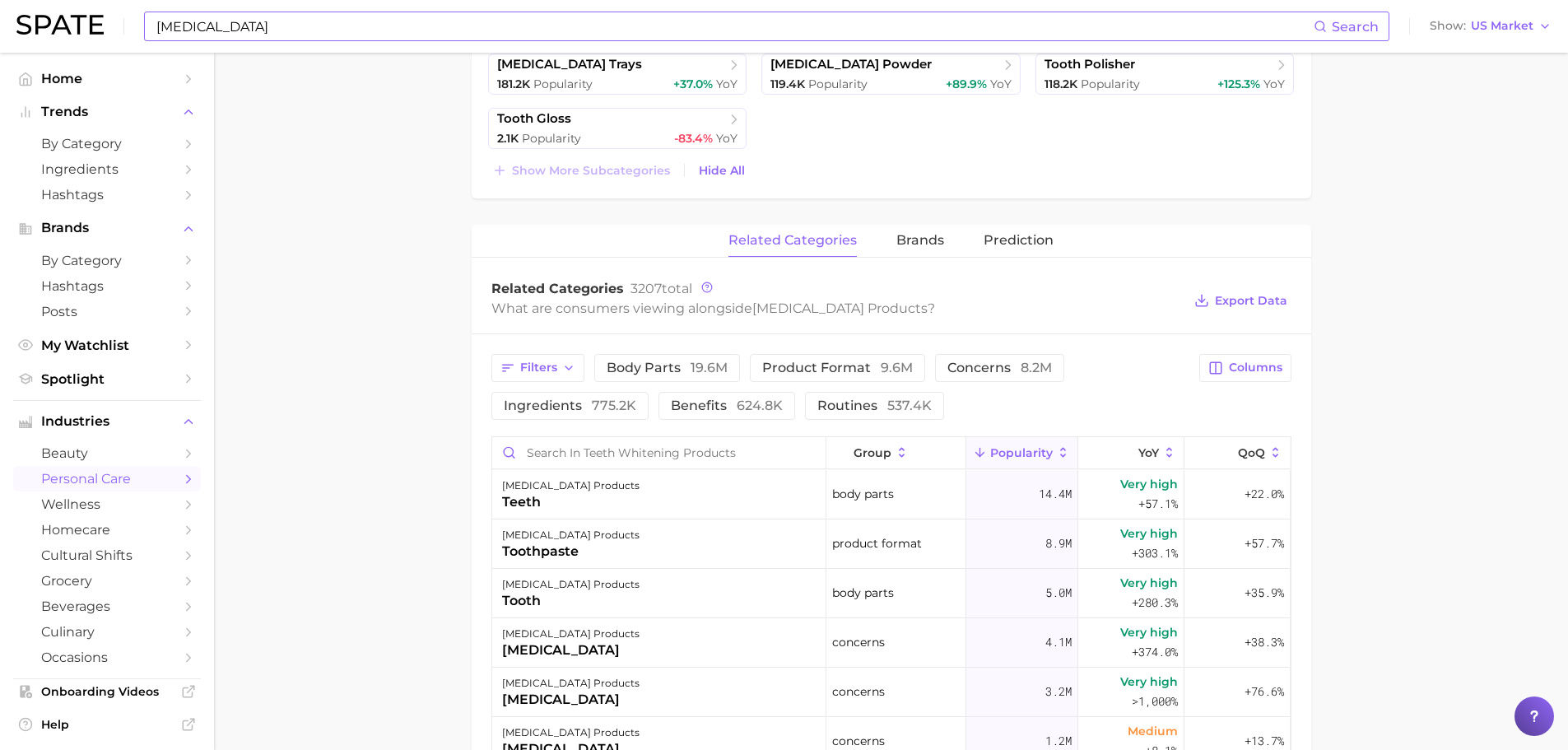
scroll to position [576, 0]
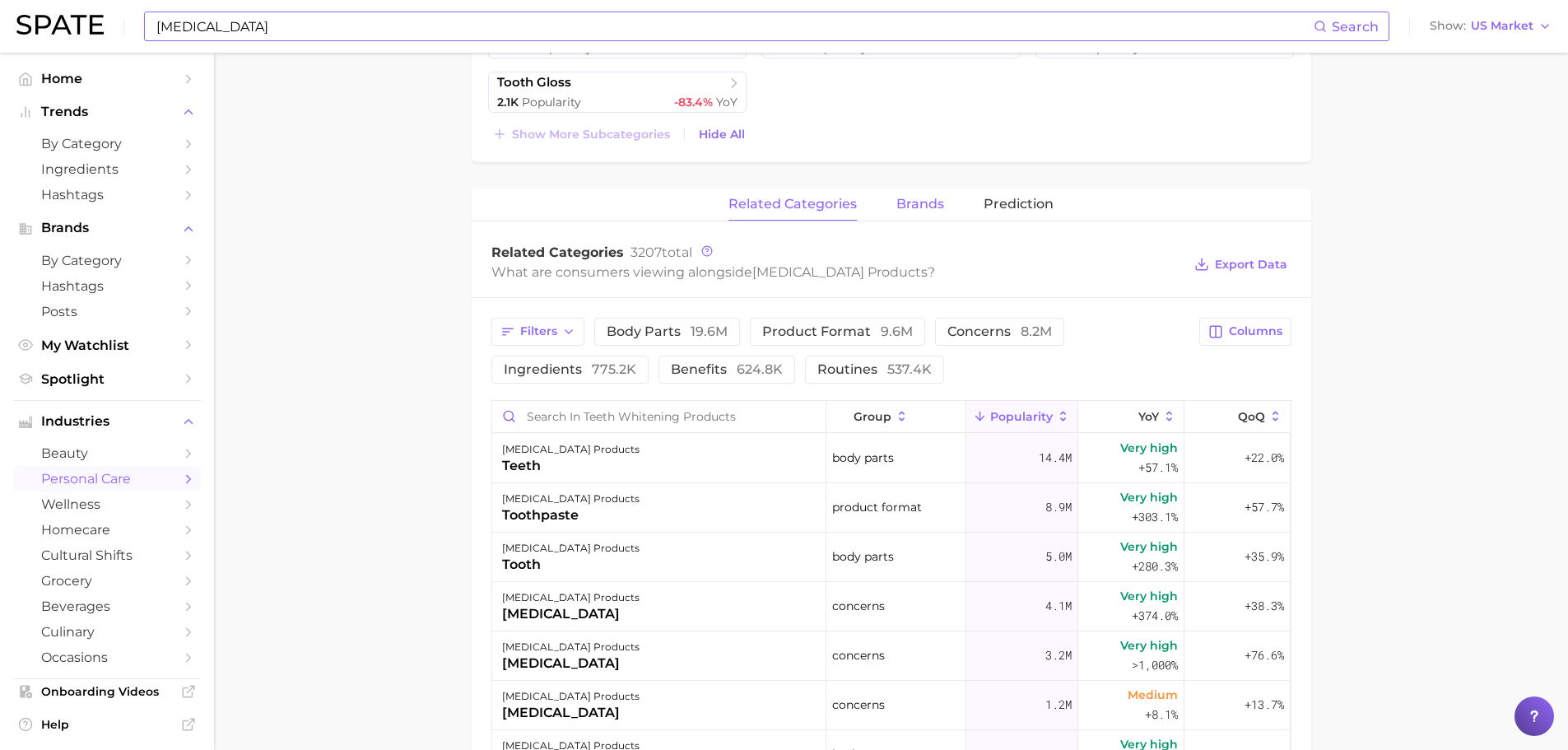
click at [930, 209] on span "brands" at bounding box center [920, 203] width 48 height 15
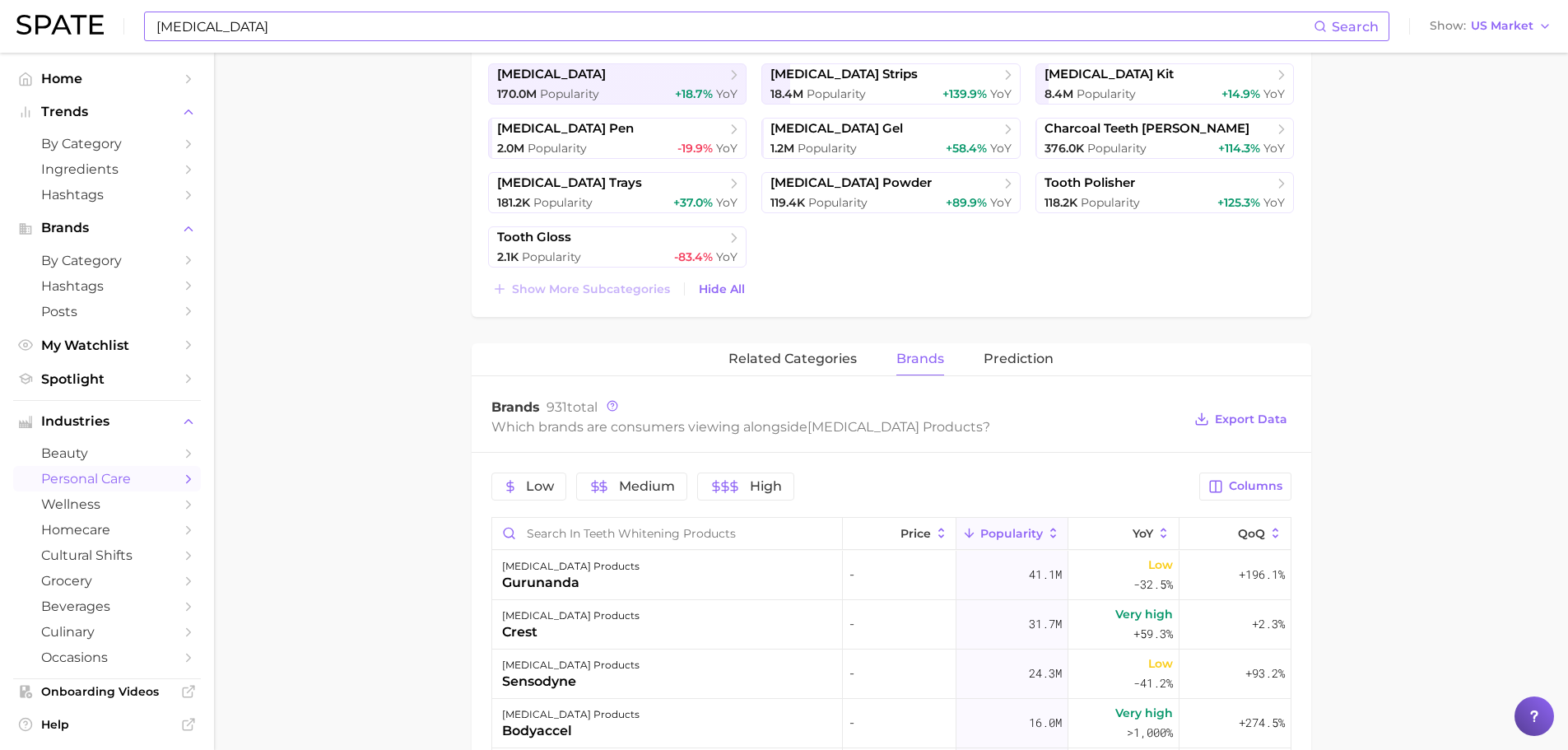
scroll to position [384, 0]
